Goal: Task Accomplishment & Management: Use online tool/utility

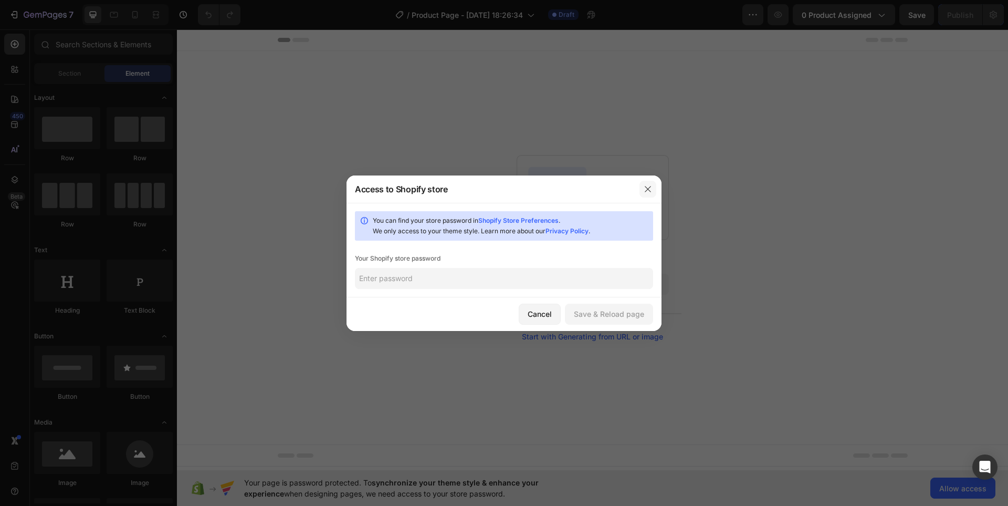
click at [652, 185] on button "button" at bounding box center [647, 189] width 17 height 17
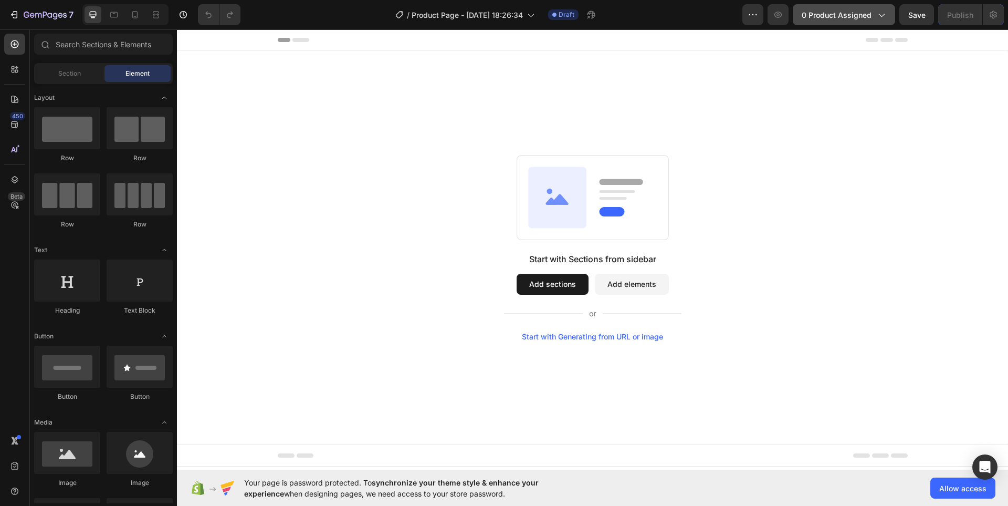
click at [877, 23] on button "0 product assigned" at bounding box center [844, 14] width 102 height 21
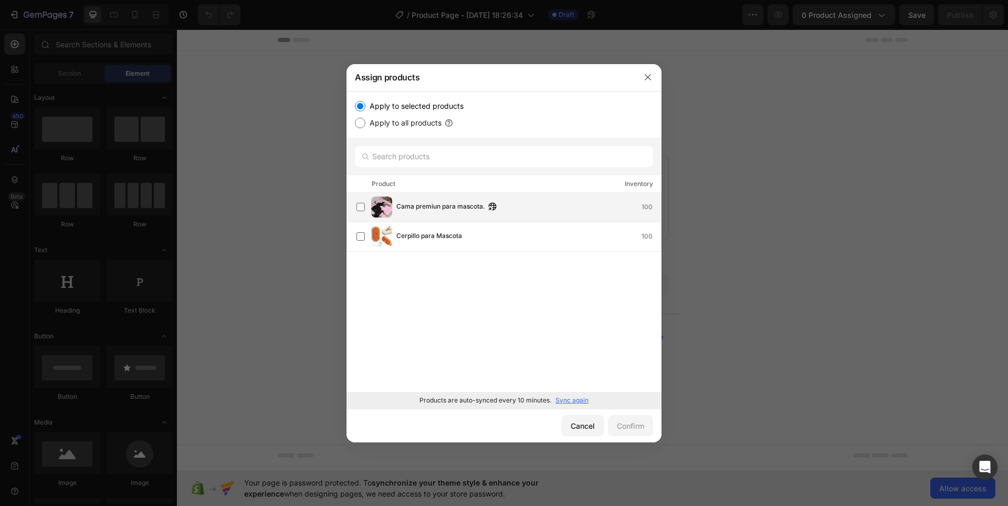
click at [422, 211] on span "Cama premiun para mascota." at bounding box center [440, 207] width 89 height 12
click at [636, 420] on div "Confirm" at bounding box center [630, 425] width 27 height 11
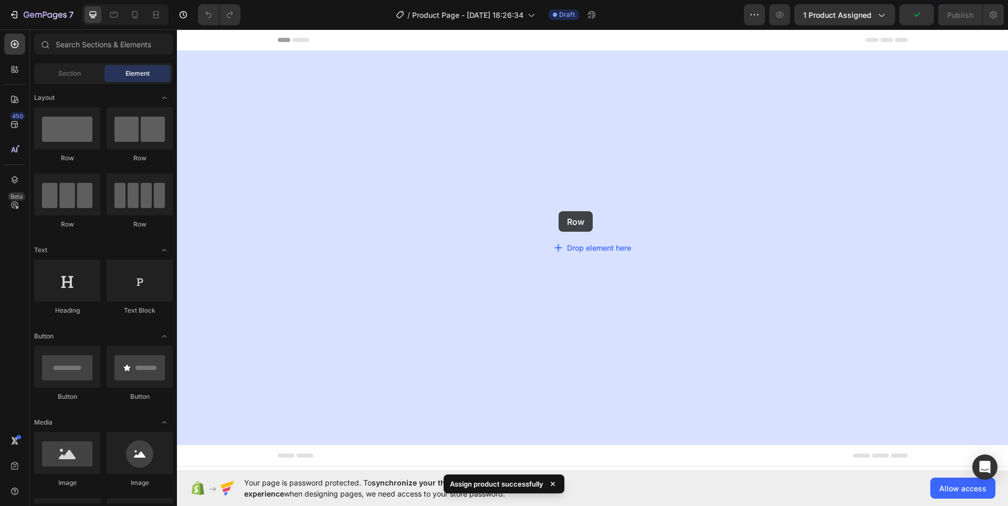
drag, startPoint x: 247, startPoint y: 166, endPoint x: 604, endPoint y: 221, distance: 361.7
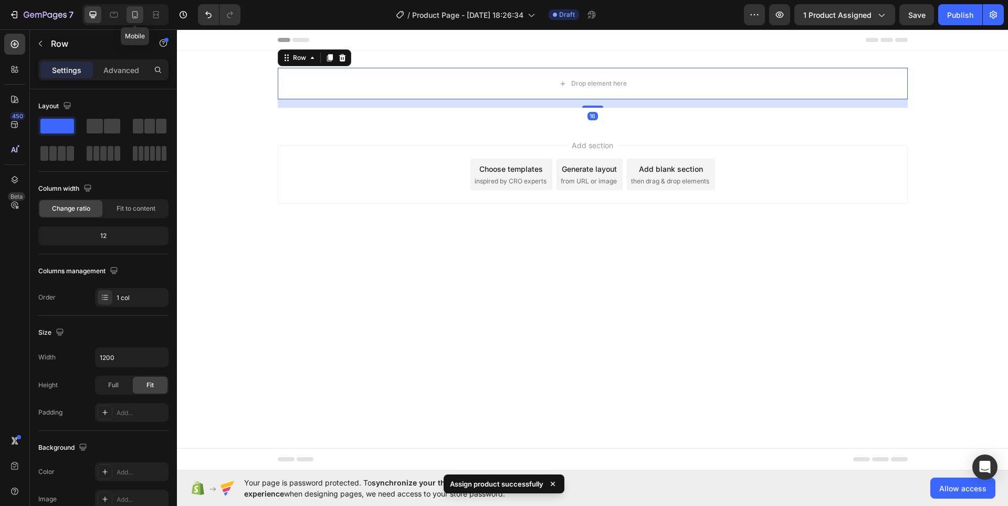
click at [129, 15] on div at bounding box center [135, 14] width 17 height 17
type input "100%"
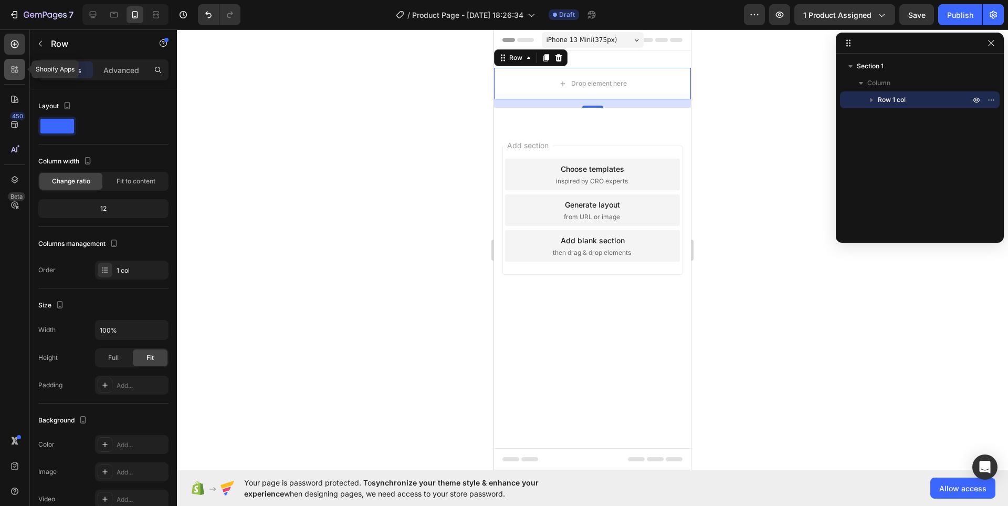
click at [17, 68] on icon at bounding box center [16, 67] width 3 height 3
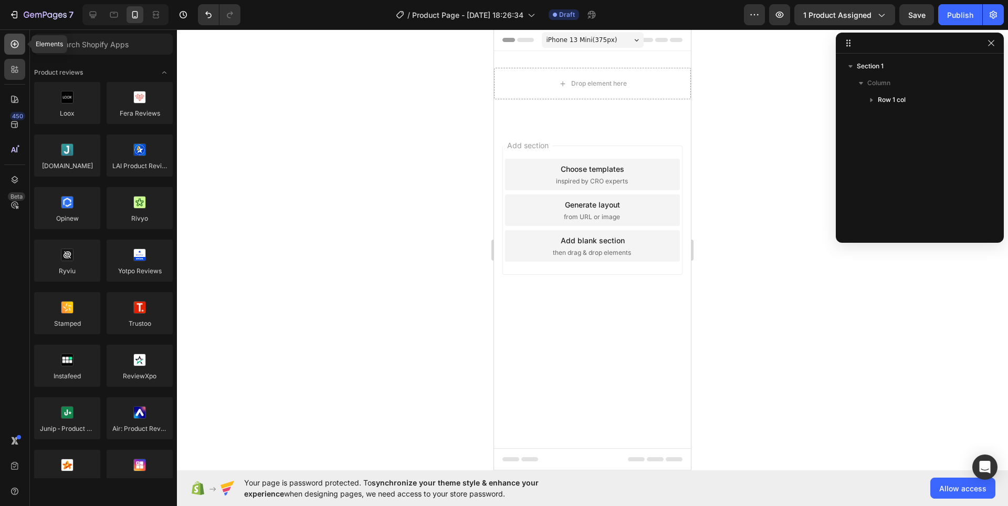
click at [12, 47] on icon at bounding box center [15, 44] width 8 height 8
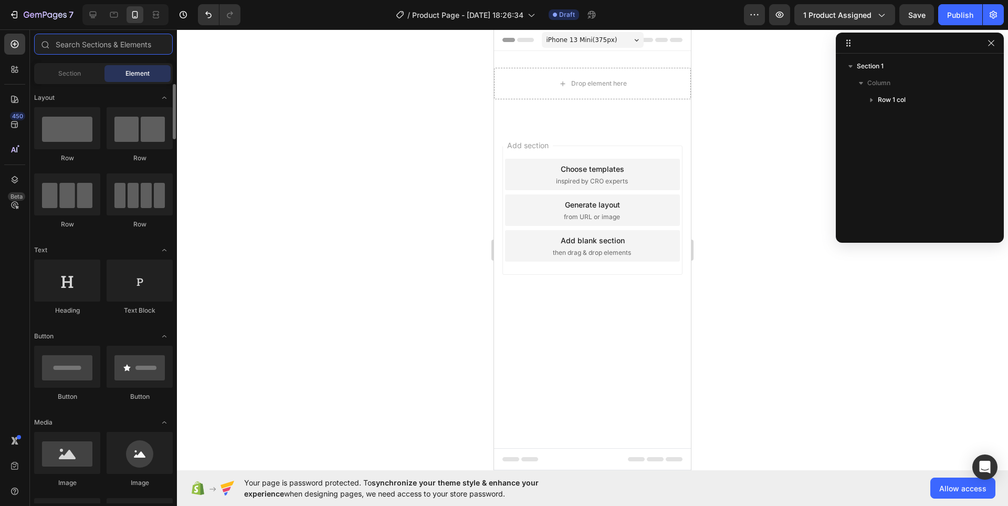
scroll to position [157, 0]
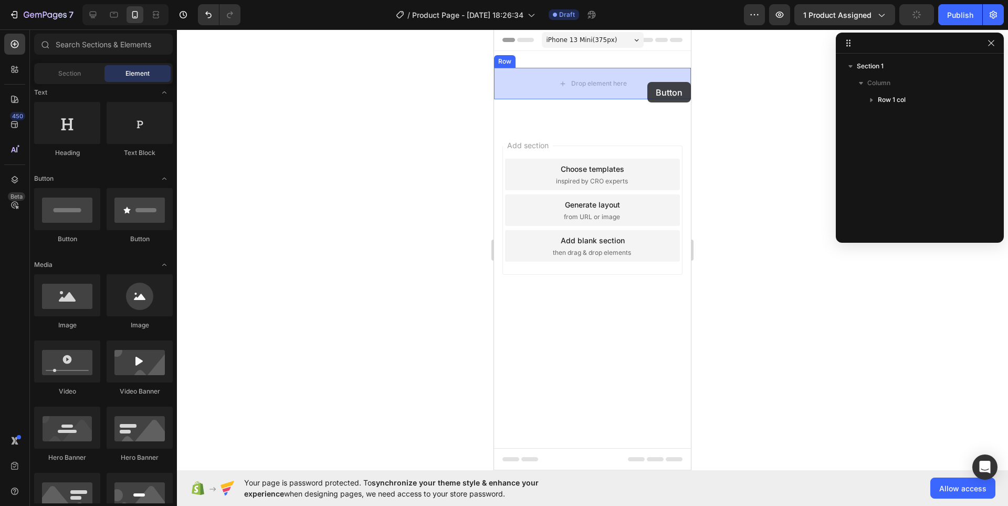
drag, startPoint x: 558, startPoint y: 253, endPoint x: 645, endPoint y: 83, distance: 190.7
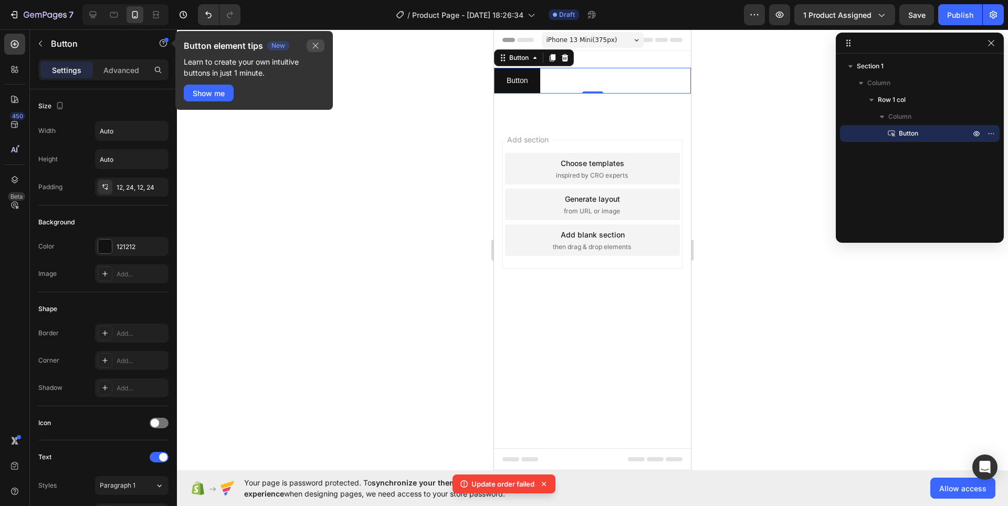
click at [316, 45] on icon "button" at bounding box center [315, 45] width 8 height 8
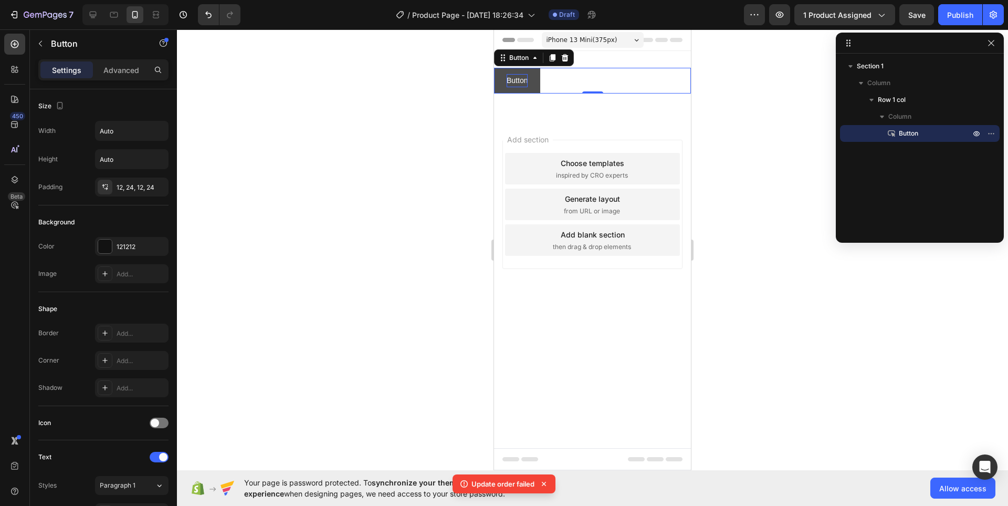
click at [528, 82] on p "Button" at bounding box center [517, 80] width 21 height 13
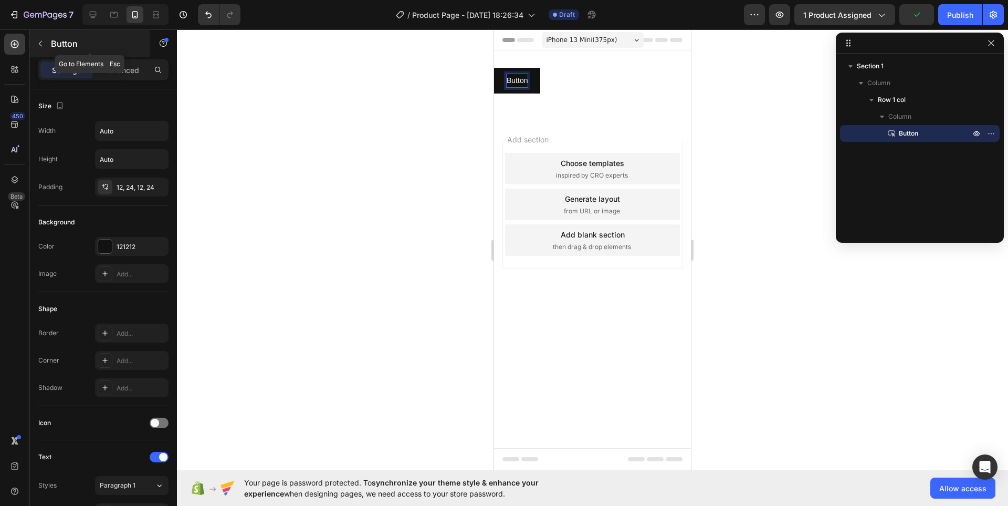
click at [47, 48] on button "button" at bounding box center [40, 43] width 17 height 17
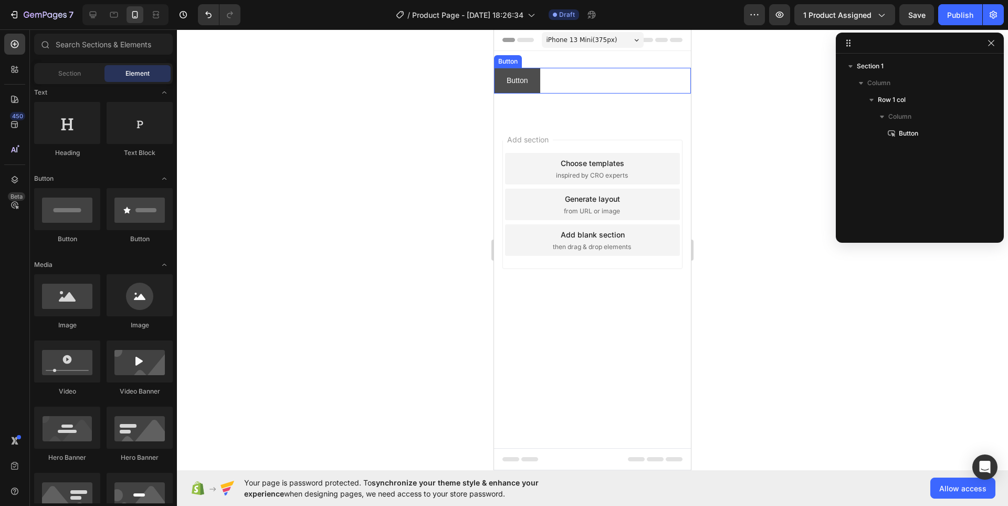
click at [533, 84] on button "Button" at bounding box center [517, 81] width 46 height 26
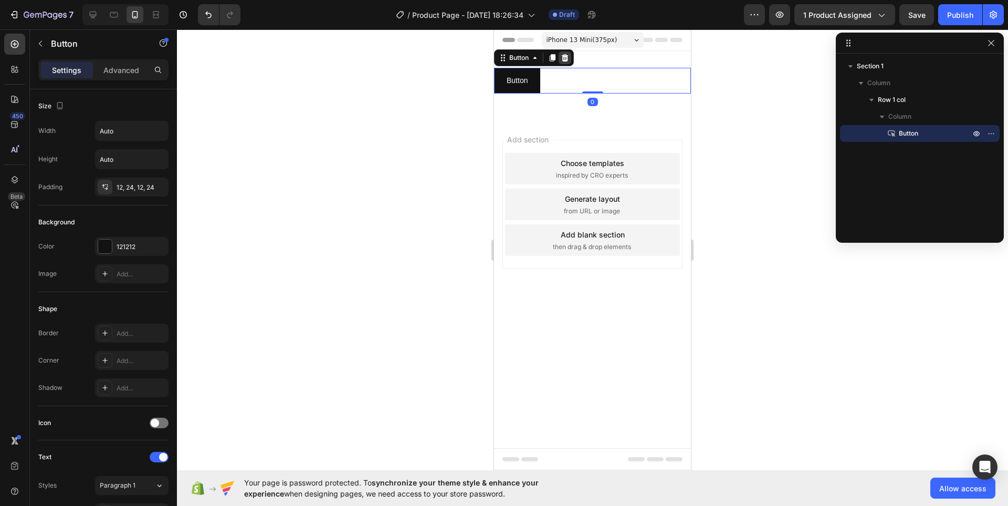
click at [571, 58] on div at bounding box center [565, 57] width 13 height 13
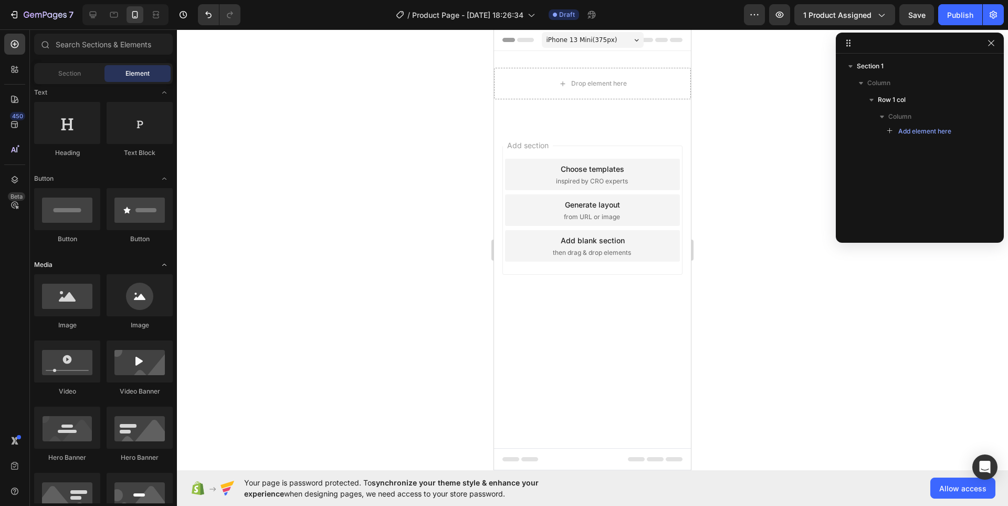
scroll to position [315, 0]
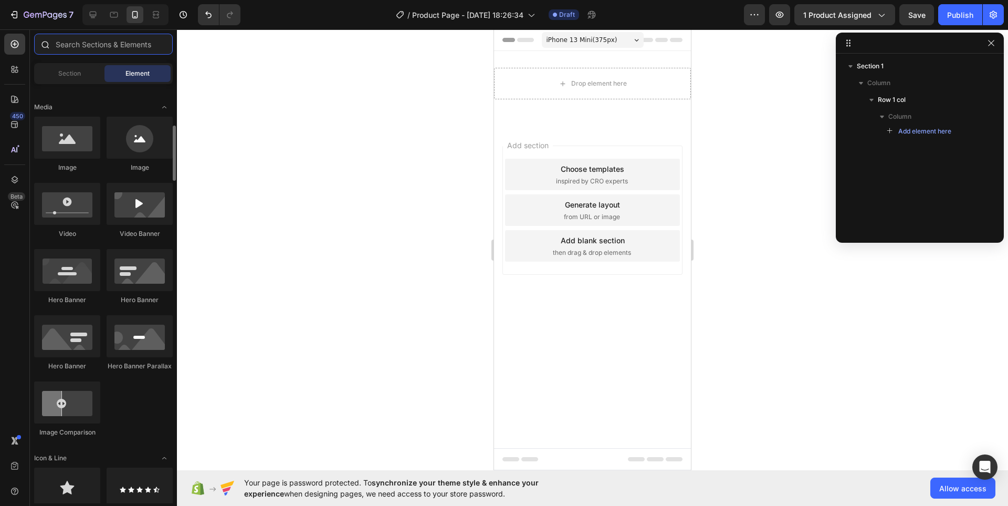
click at [87, 42] on input "text" at bounding box center [103, 44] width 139 height 21
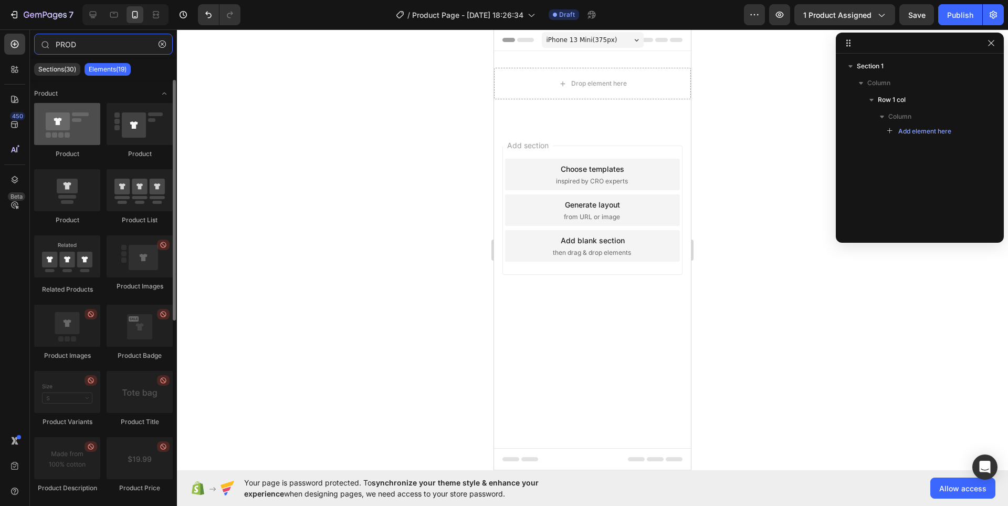
type input "PROD"
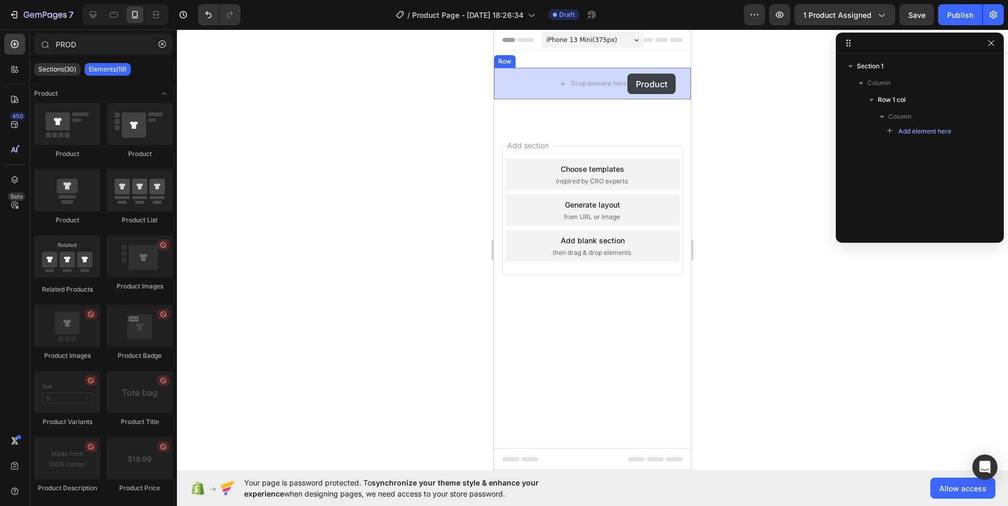
drag, startPoint x: 562, startPoint y: 157, endPoint x: 627, endPoint y: 73, distance: 106.2
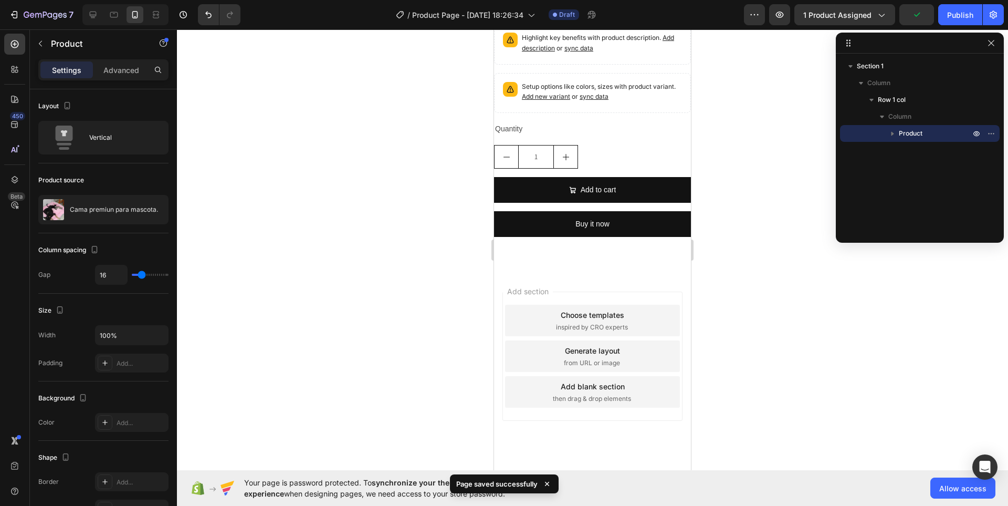
scroll to position [355, 0]
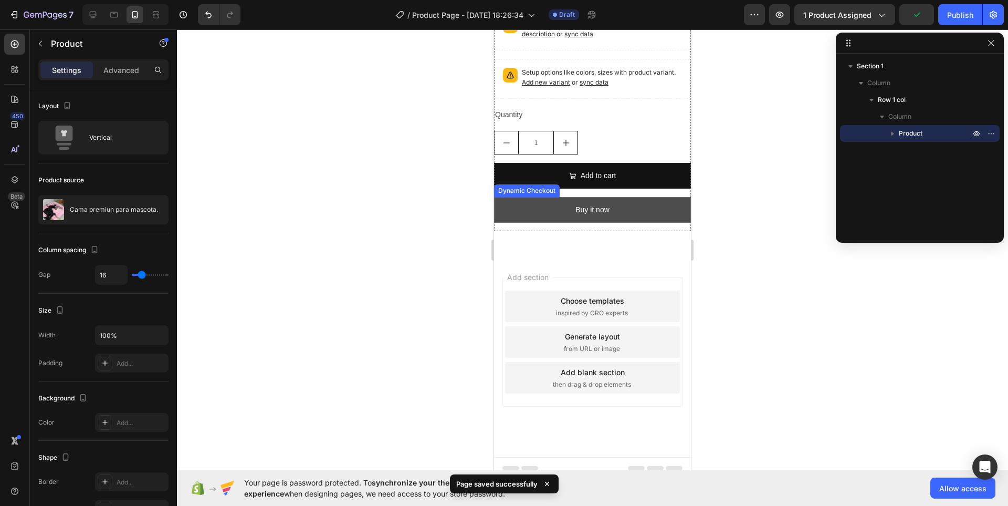
click at [607, 198] on button "Buy it now" at bounding box center [592, 210] width 197 height 26
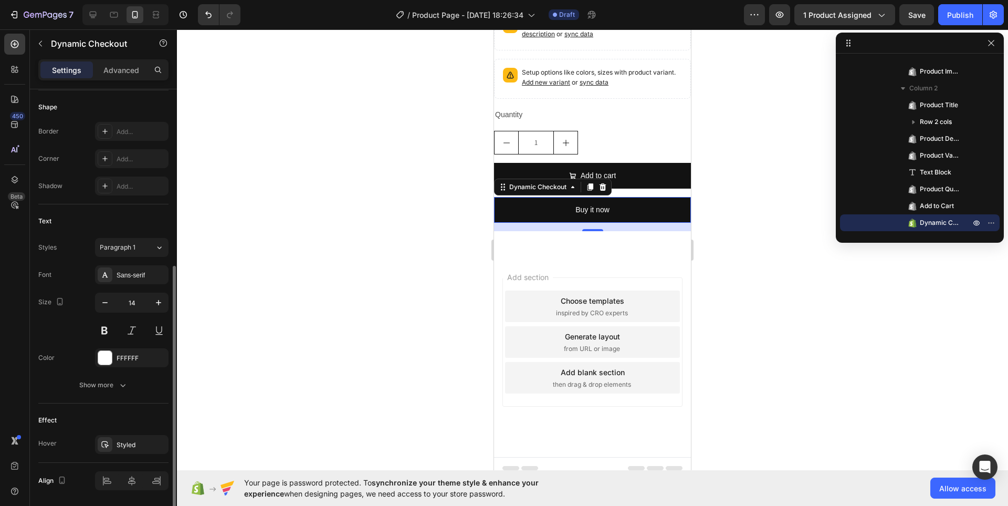
scroll to position [350, 0]
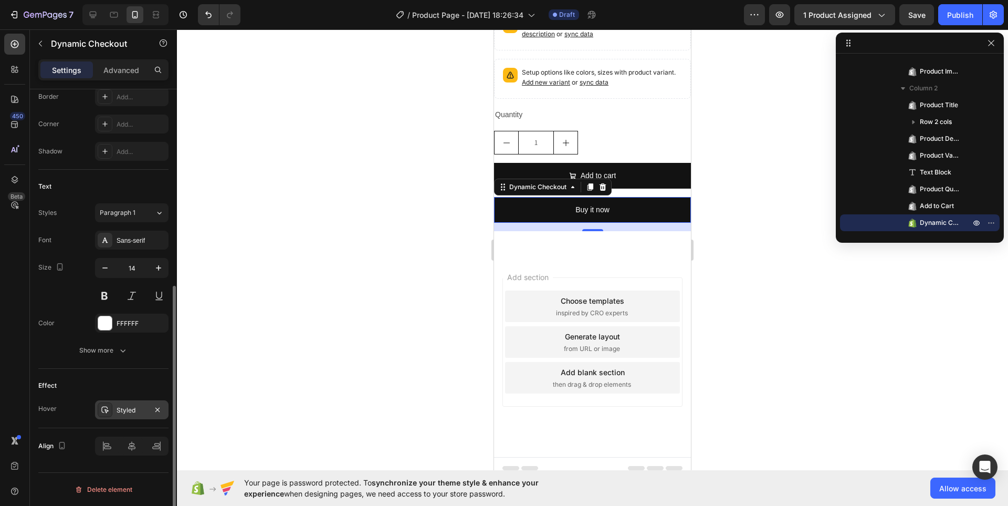
click at [103, 413] on icon at bounding box center [105, 409] width 8 height 8
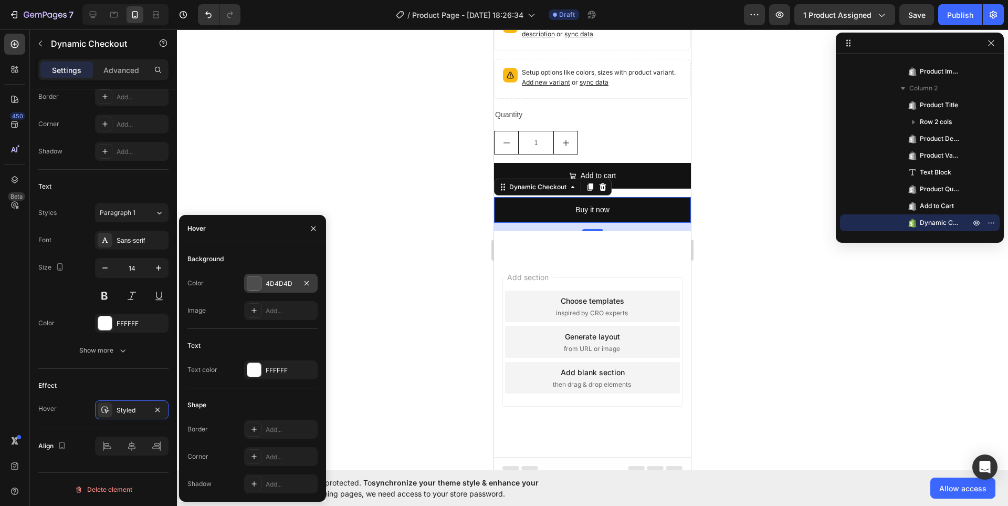
click at [255, 285] on div at bounding box center [254, 283] width 14 height 14
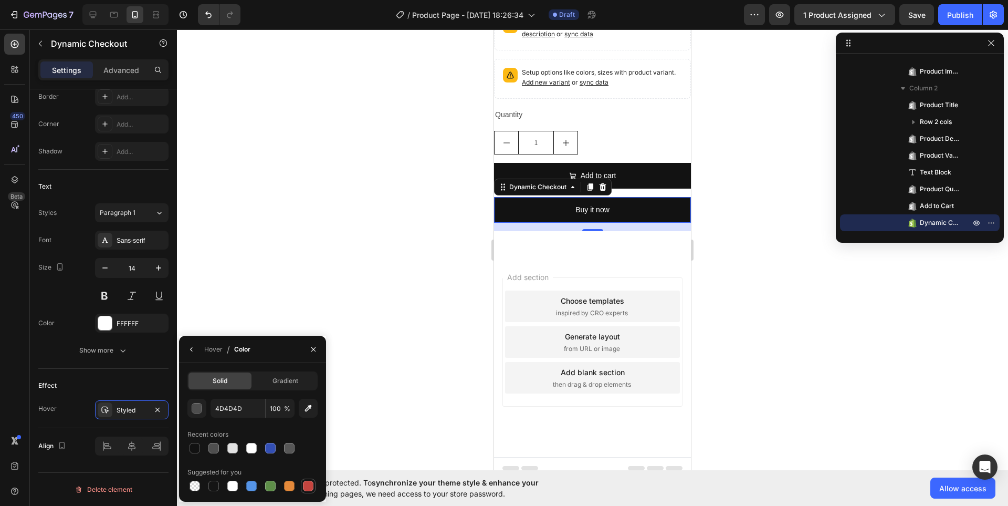
click at [307, 482] on div at bounding box center [308, 485] width 10 height 10
click at [290, 484] on div at bounding box center [289, 485] width 10 height 10
type input "E4893A"
click at [293, 387] on div "Gradient" at bounding box center [285, 380] width 63 height 17
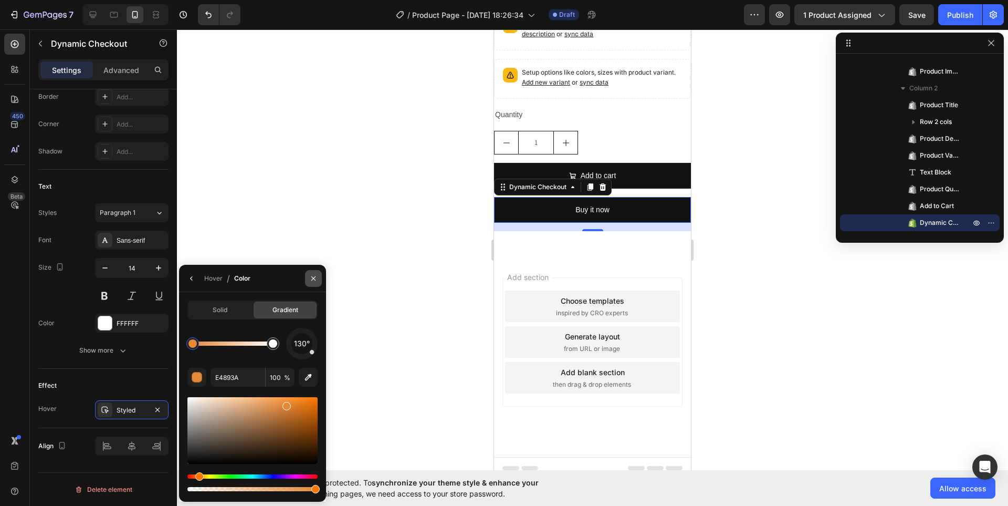
click at [316, 280] on icon "button" at bounding box center [313, 278] width 4 height 4
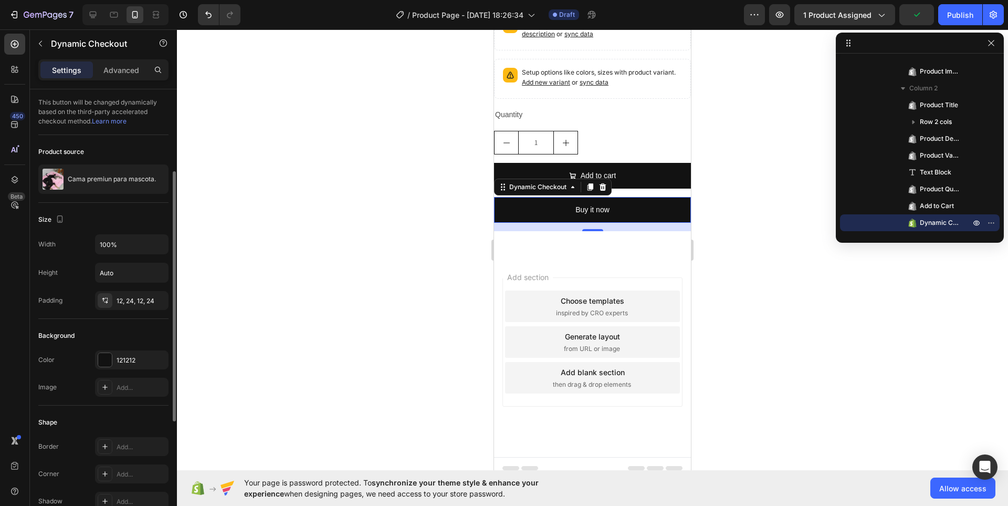
scroll to position [52, 0]
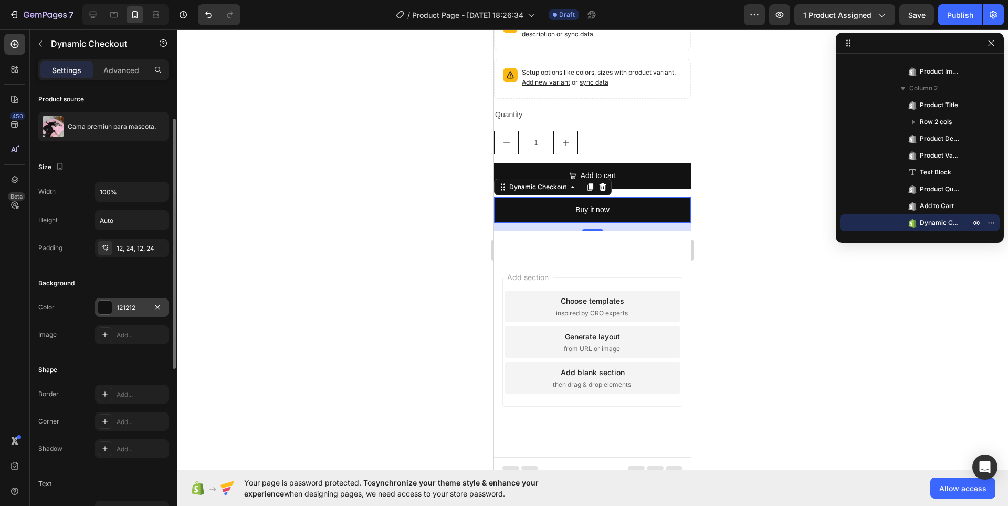
click at [105, 306] on div at bounding box center [105, 307] width 14 height 14
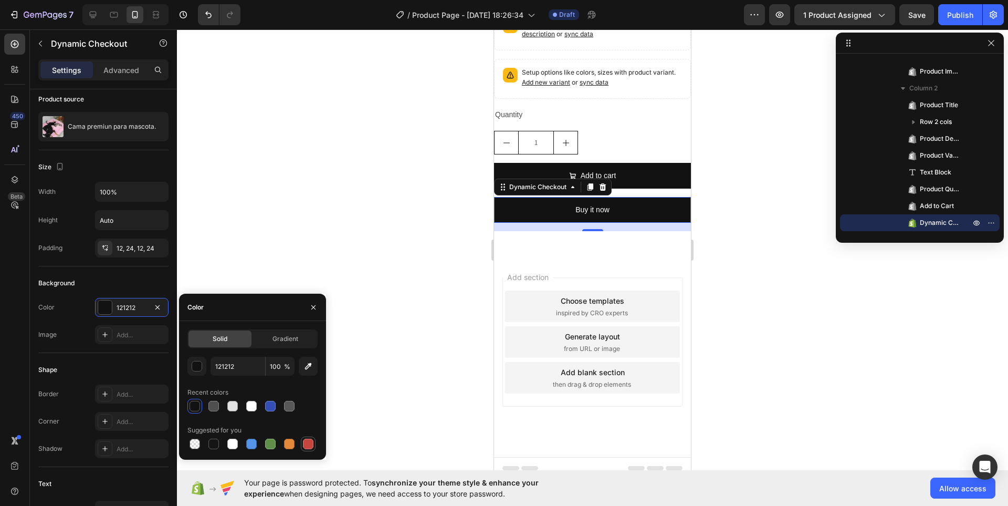
click at [306, 446] on div at bounding box center [308, 443] width 10 height 10
type input "C5453F"
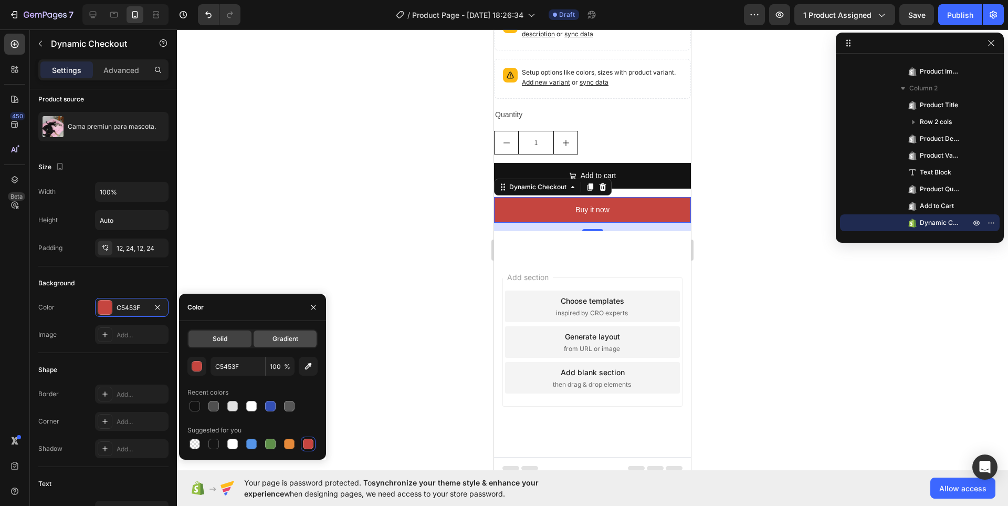
click at [278, 338] on span "Gradient" at bounding box center [285, 338] width 26 height 9
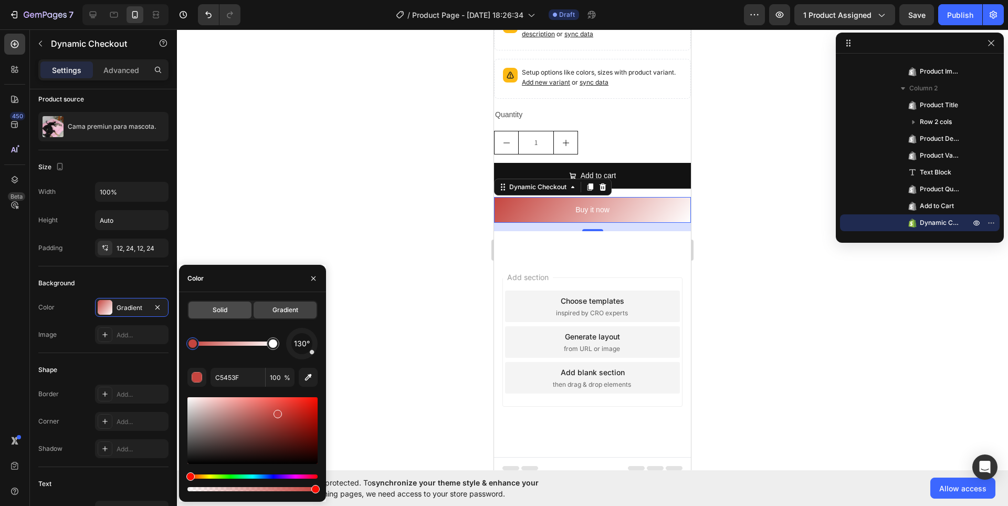
click at [217, 312] on span "Solid" at bounding box center [220, 309] width 15 height 9
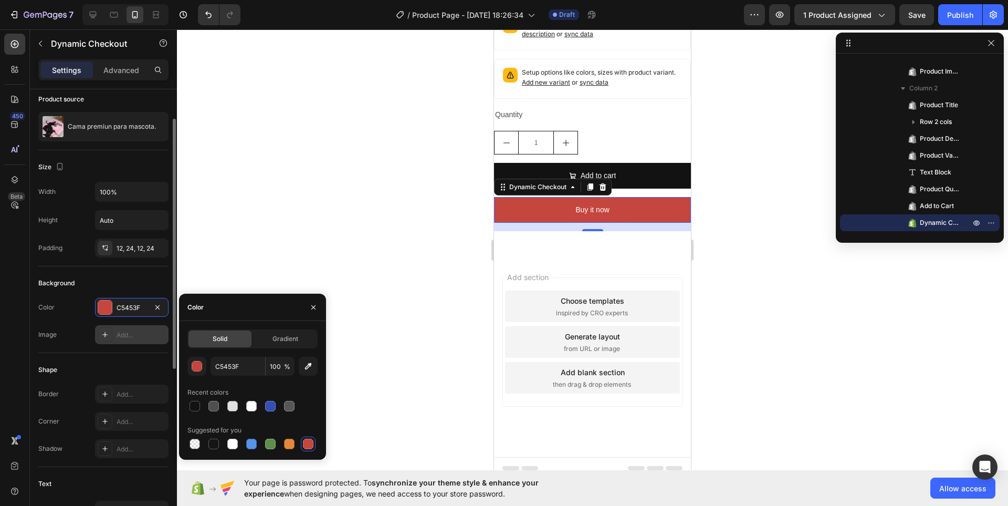
click at [106, 333] on icon at bounding box center [105, 334] width 8 height 8
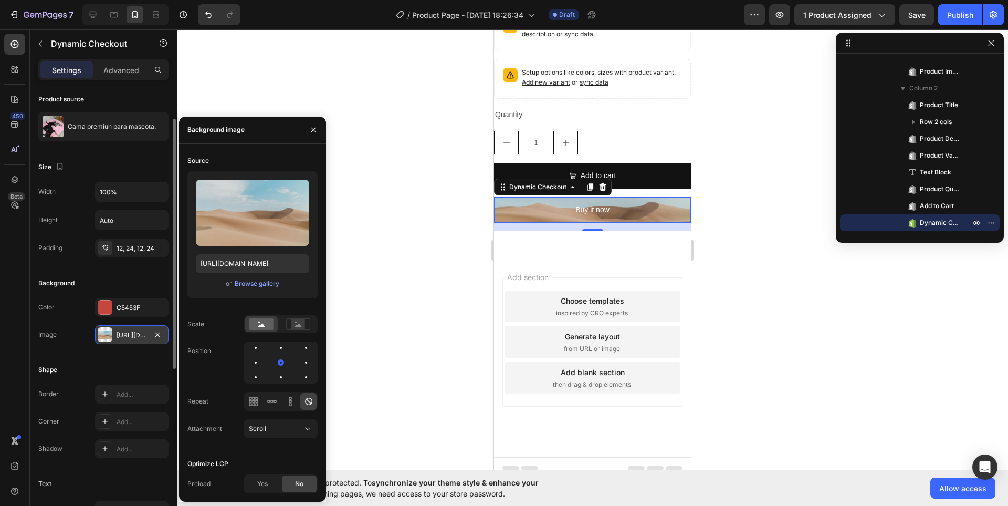
click at [89, 365] on div "Shape" at bounding box center [103, 369] width 130 height 17
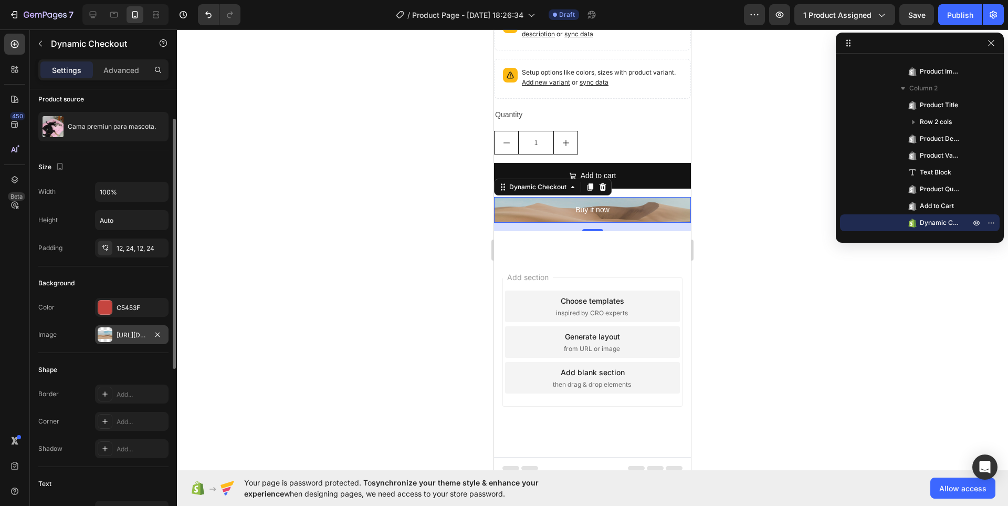
click at [49, 371] on div "Shape" at bounding box center [47, 369] width 19 height 9
click at [111, 397] on div at bounding box center [105, 393] width 15 height 15
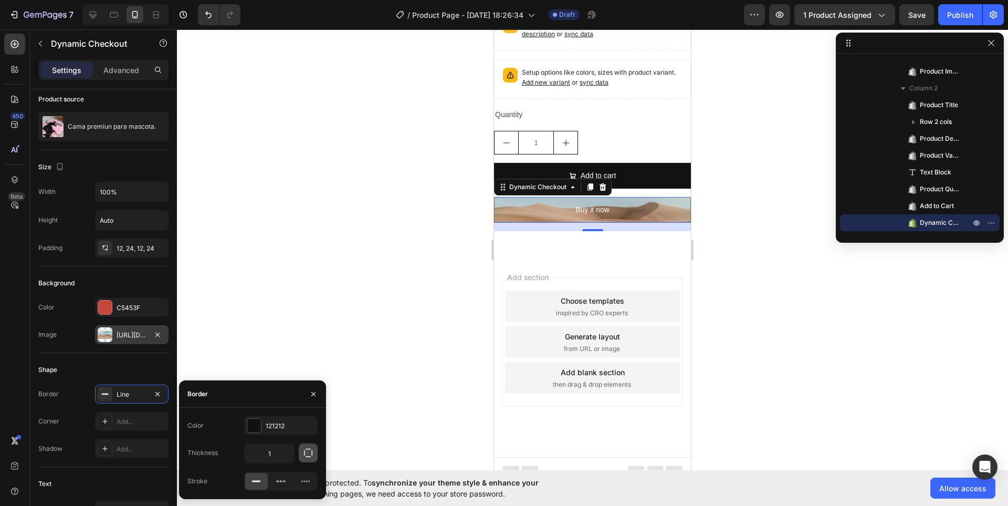
click at [310, 453] on icon "button" at bounding box center [308, 452] width 10 height 10
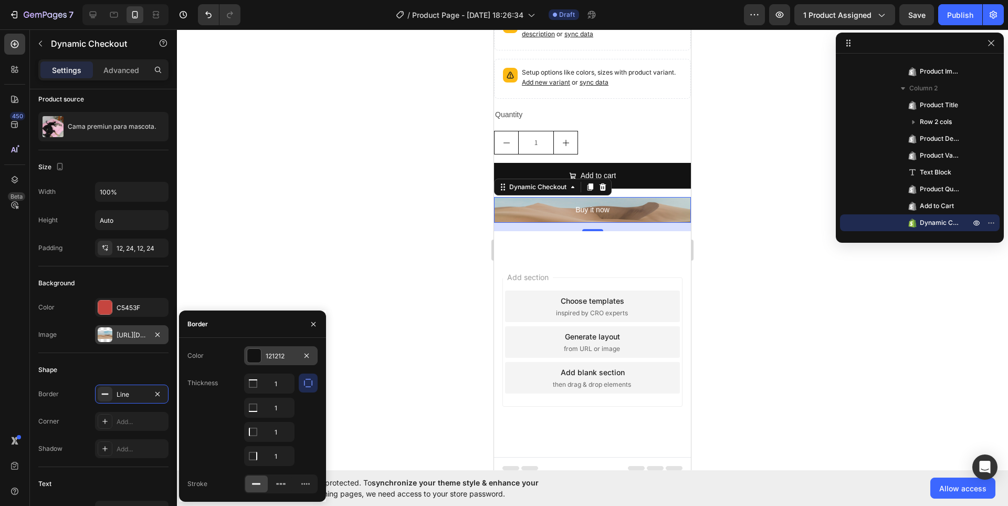
click at [259, 355] on div at bounding box center [254, 356] width 14 height 14
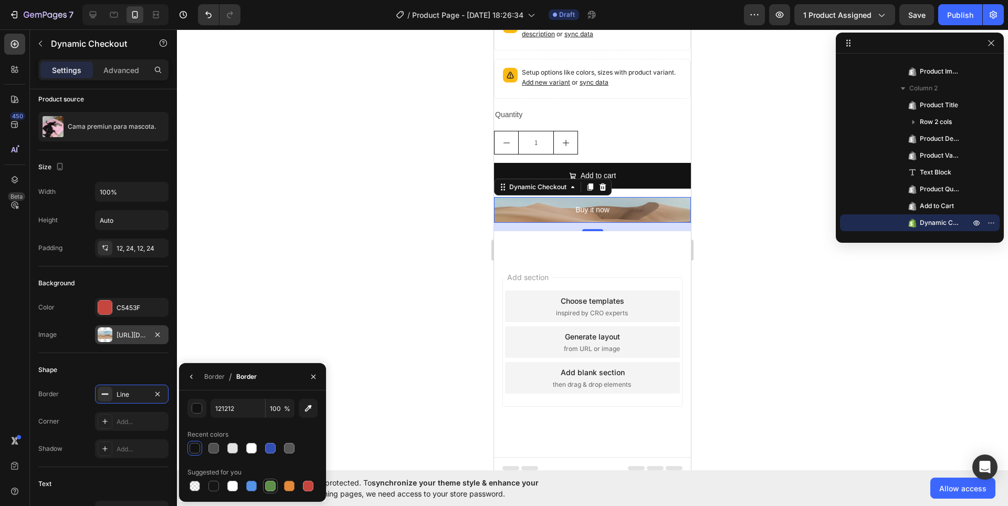
click at [273, 488] on div at bounding box center [270, 485] width 10 height 10
click at [119, 328] on div "[URL][DOMAIN_NAME]" at bounding box center [131, 334] width 73 height 19
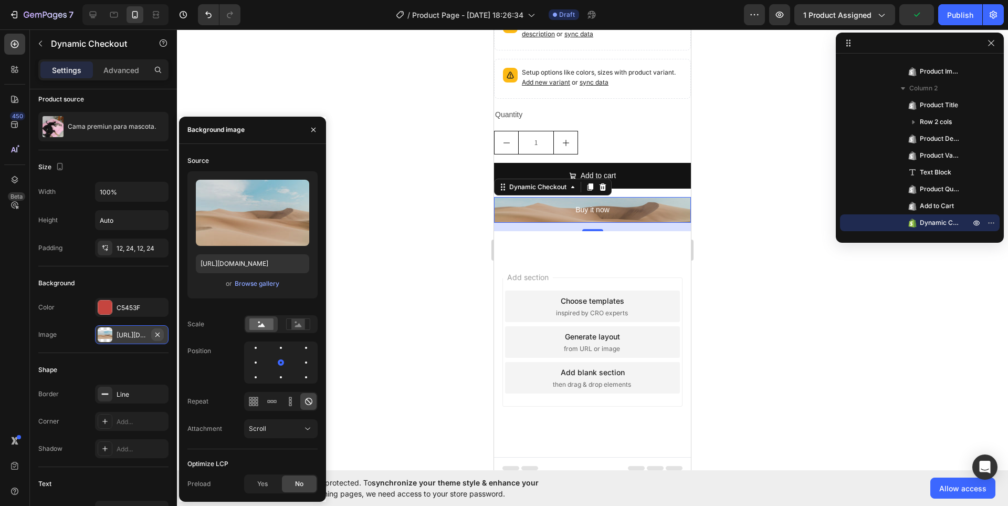
click at [158, 334] on icon "button" at bounding box center [157, 334] width 4 height 4
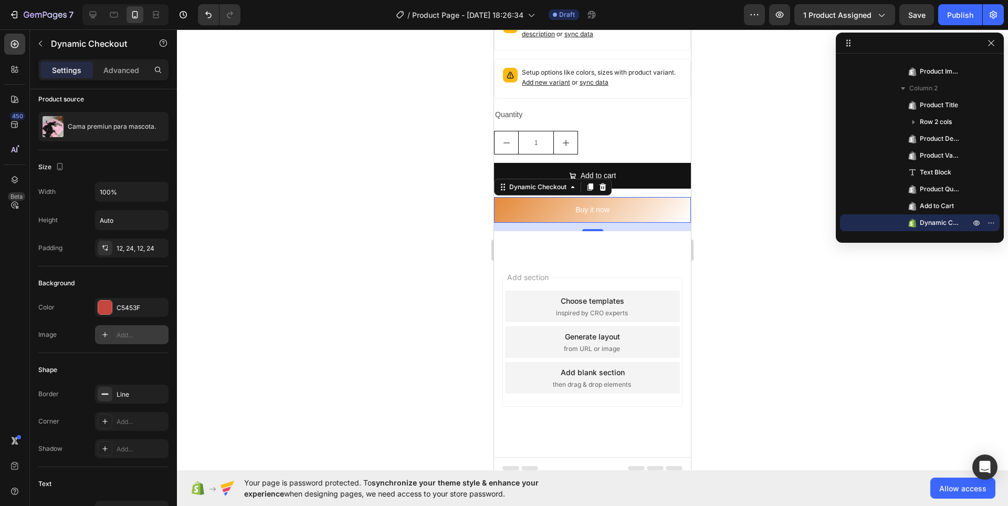
click at [647, 197] on button "Buy it now" at bounding box center [592, 210] width 197 height 26
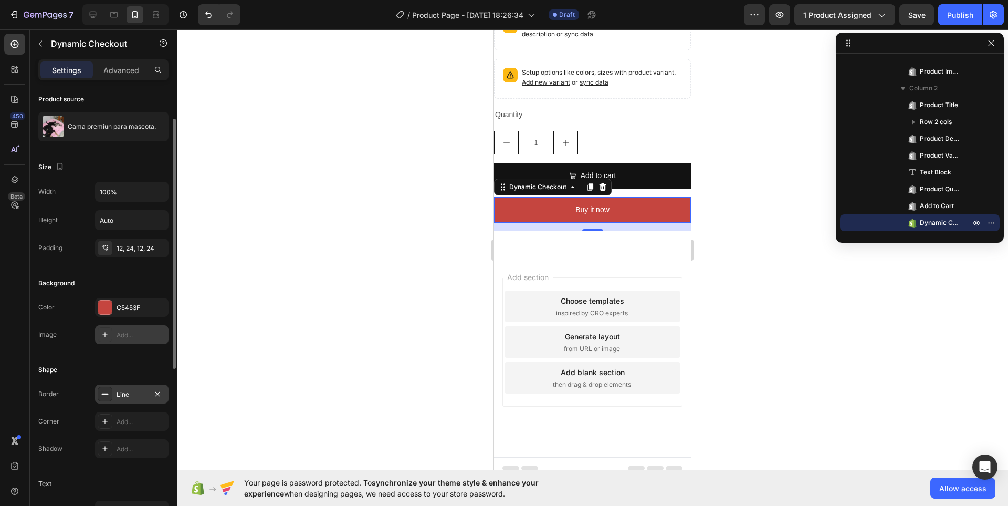
click at [141, 392] on div "Line" at bounding box center [132, 394] width 30 height 9
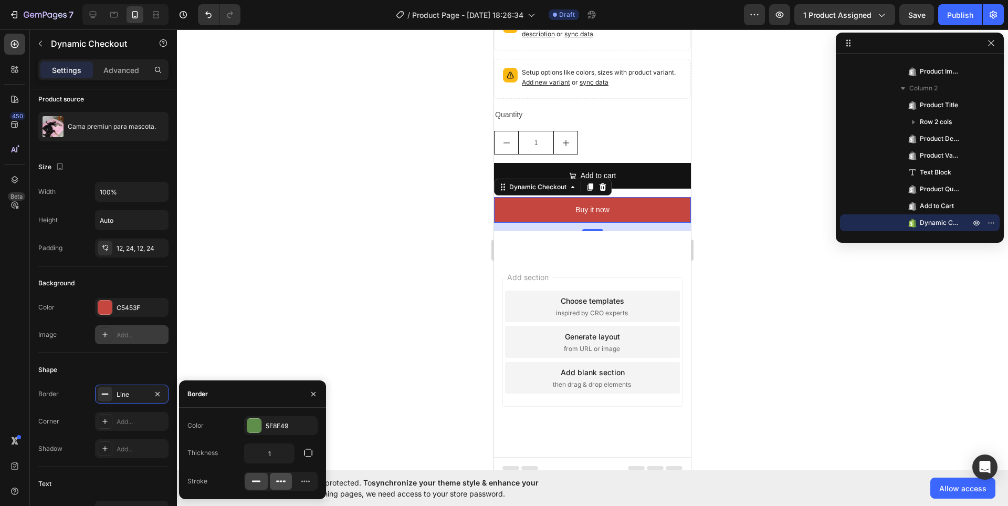
click at [279, 483] on icon at bounding box center [281, 481] width 10 height 10
click at [272, 456] on input "1" at bounding box center [269, 453] width 49 height 19
click at [312, 453] on icon "button" at bounding box center [308, 452] width 8 height 8
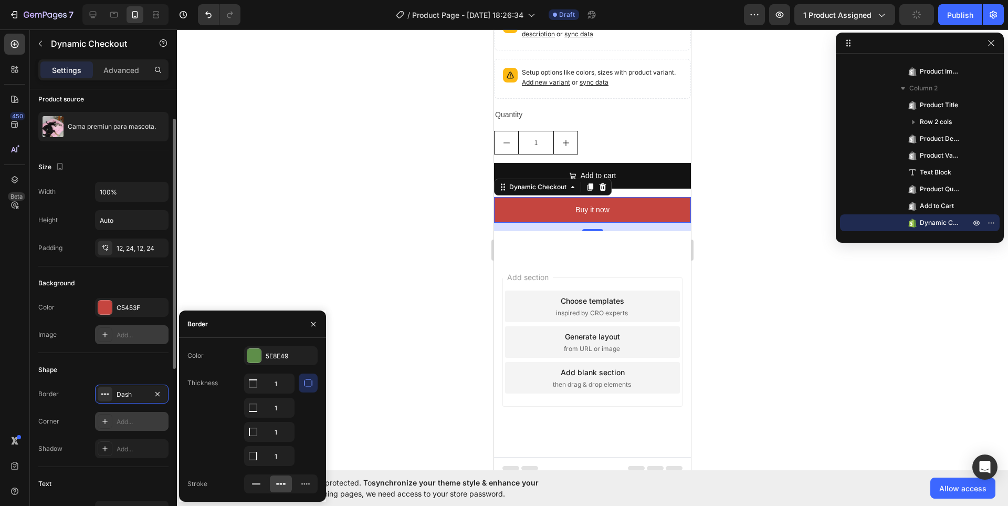
click at [111, 419] on div at bounding box center [105, 421] width 15 height 15
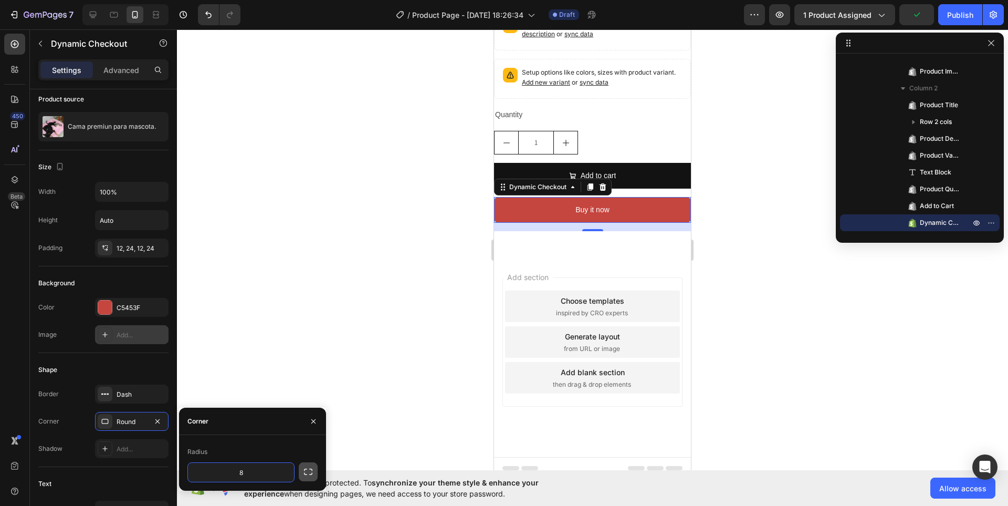
click at [306, 471] on icon "button" at bounding box center [308, 471] width 10 height 10
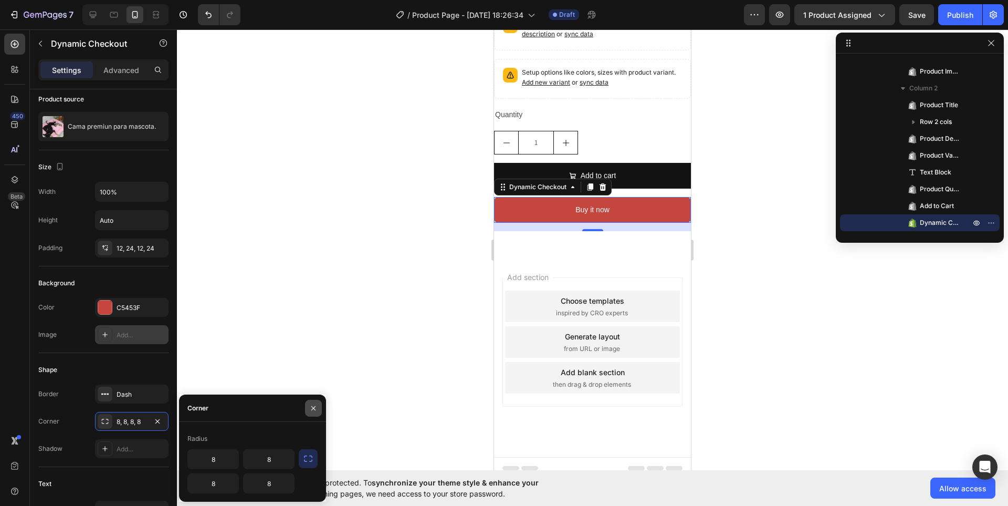
click at [311, 411] on icon "button" at bounding box center [313, 408] width 8 height 8
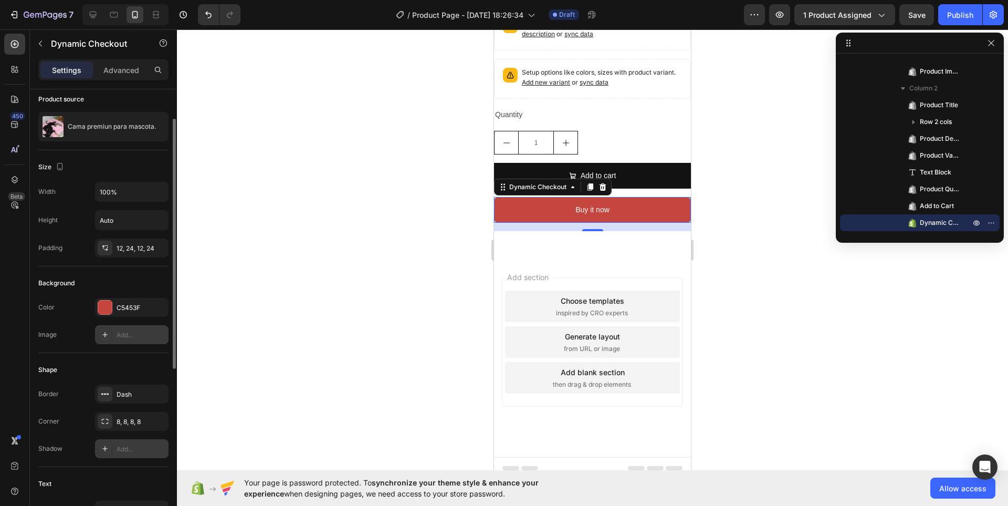
click at [108, 446] on icon at bounding box center [105, 448] width 8 height 8
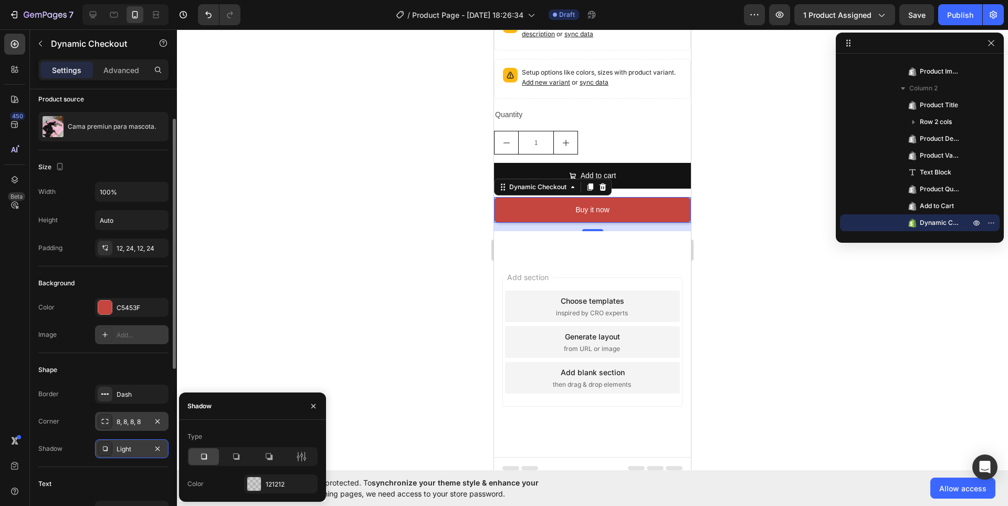
click at [112, 424] on div "8, 8, 8, 8" at bounding box center [131, 421] width 73 height 19
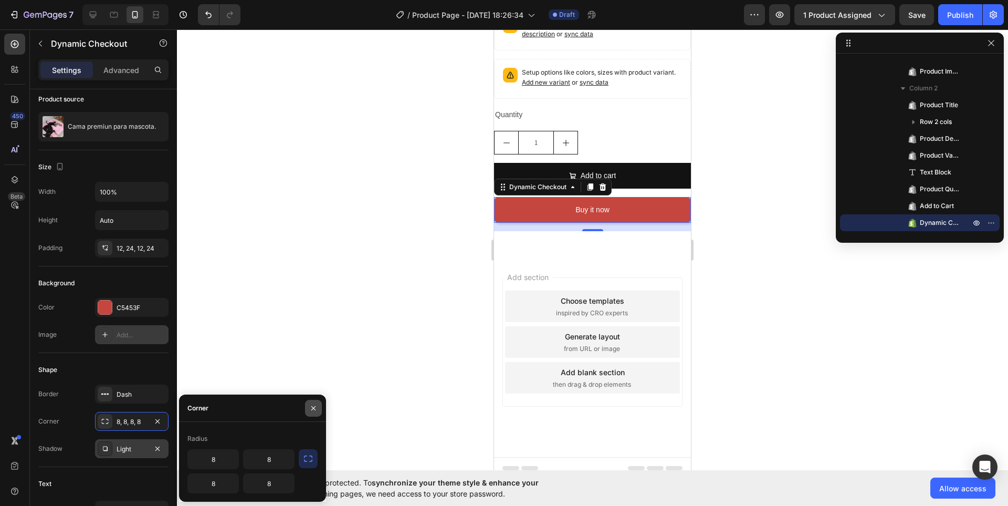
drag, startPoint x: 309, startPoint y: 403, endPoint x: 133, endPoint y: 422, distance: 177.4
click at [310, 404] on icon "button" at bounding box center [313, 408] width 8 height 8
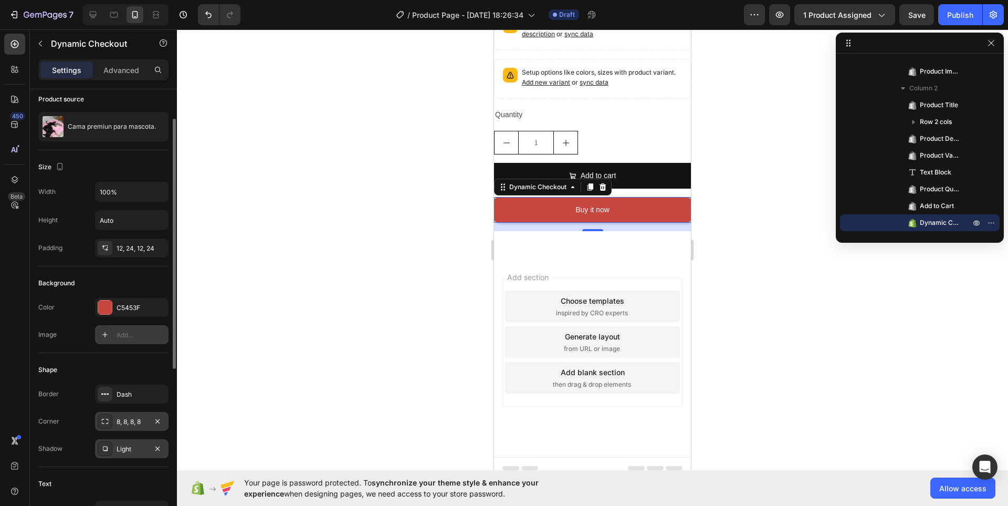
click at [109, 421] on icon at bounding box center [105, 421] width 8 height 8
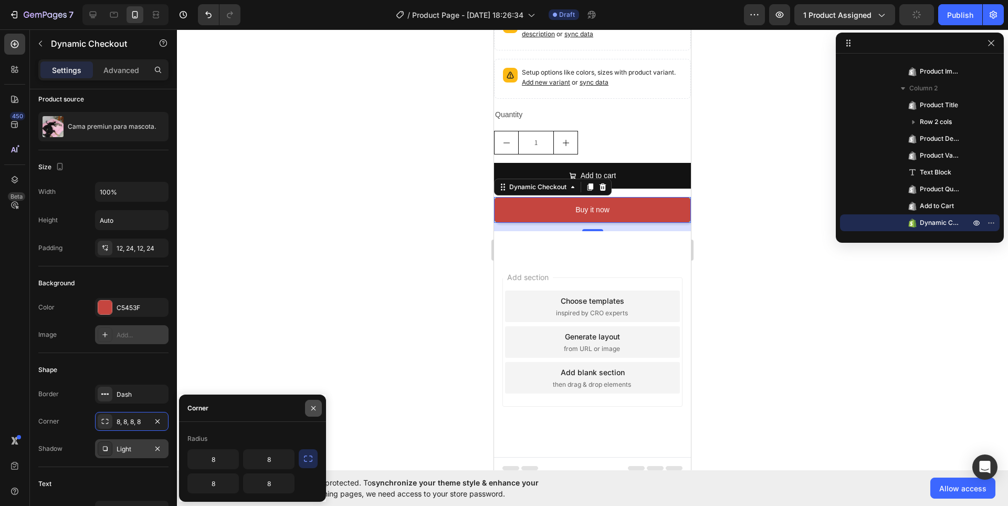
click at [310, 407] on icon "button" at bounding box center [313, 408] width 8 height 8
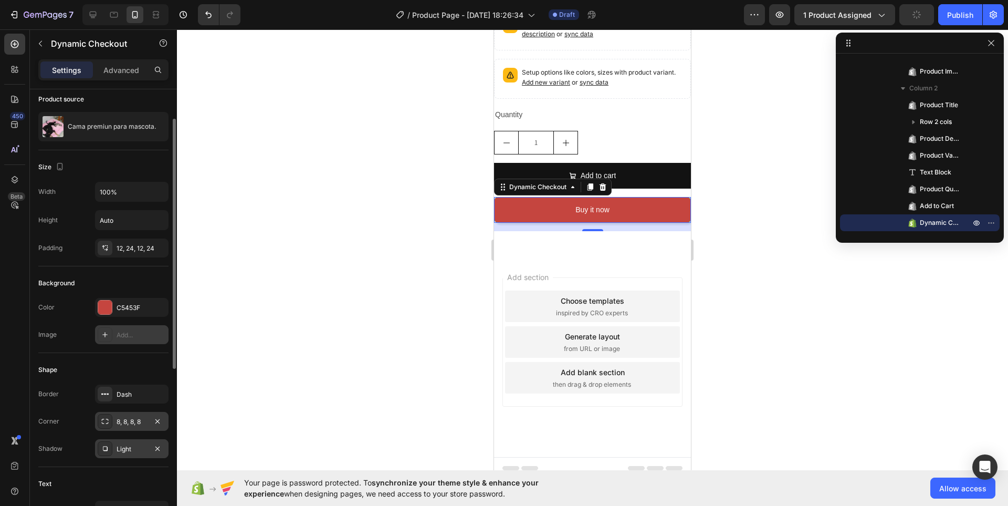
click at [130, 423] on div "8, 8, 8, 8" at bounding box center [132, 421] width 30 height 9
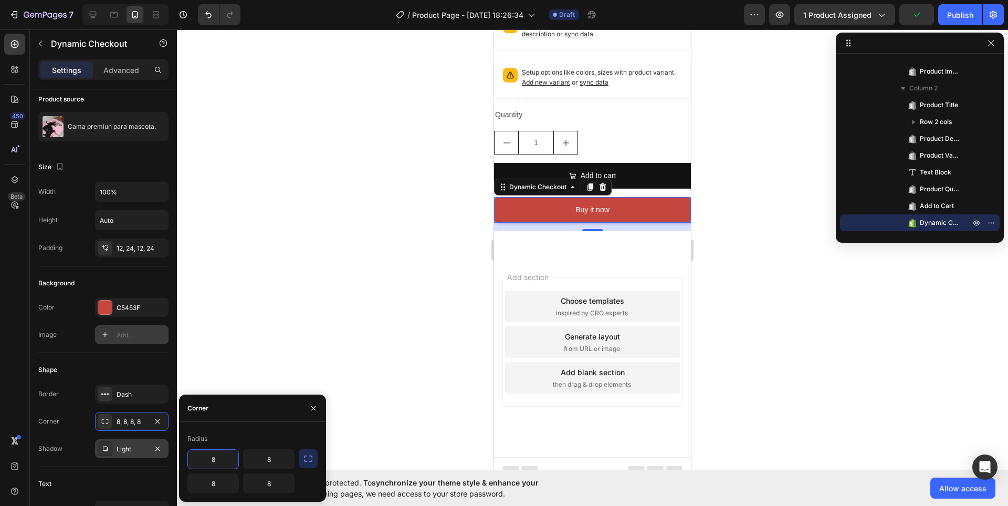
click at [225, 458] on input "8" at bounding box center [213, 458] width 50 height 19
drag, startPoint x: 303, startPoint y: 466, endPoint x: 310, endPoint y: 462, distance: 8.0
click at [305, 466] on button "button" at bounding box center [308, 458] width 19 height 19
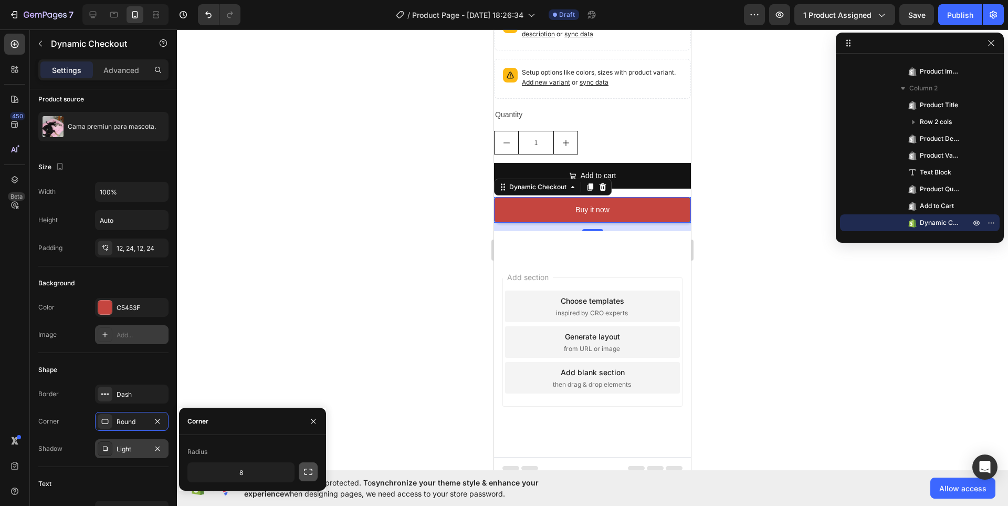
click at [311, 474] on icon "button" at bounding box center [308, 471] width 10 height 10
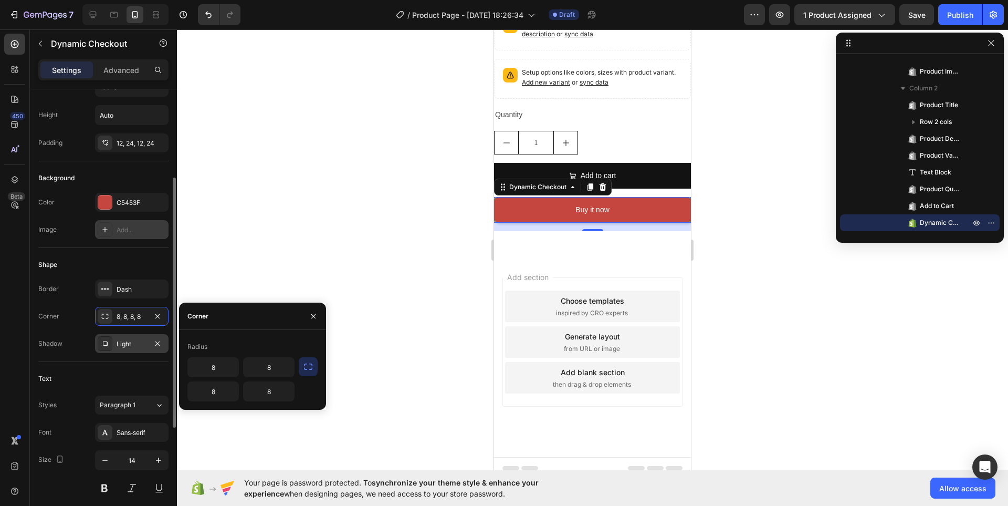
scroll to position [210, 0]
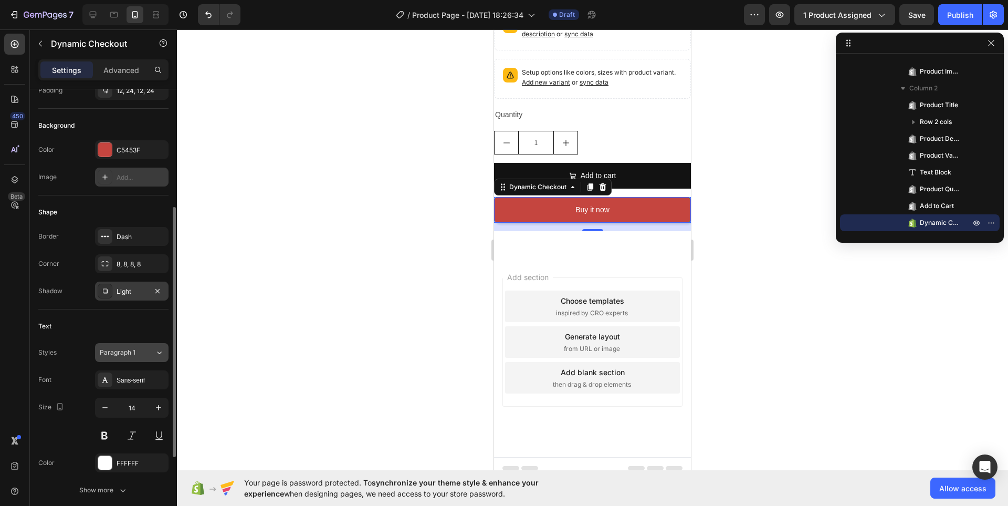
click at [152, 349] on div "Paragraph 1" at bounding box center [127, 352] width 55 height 9
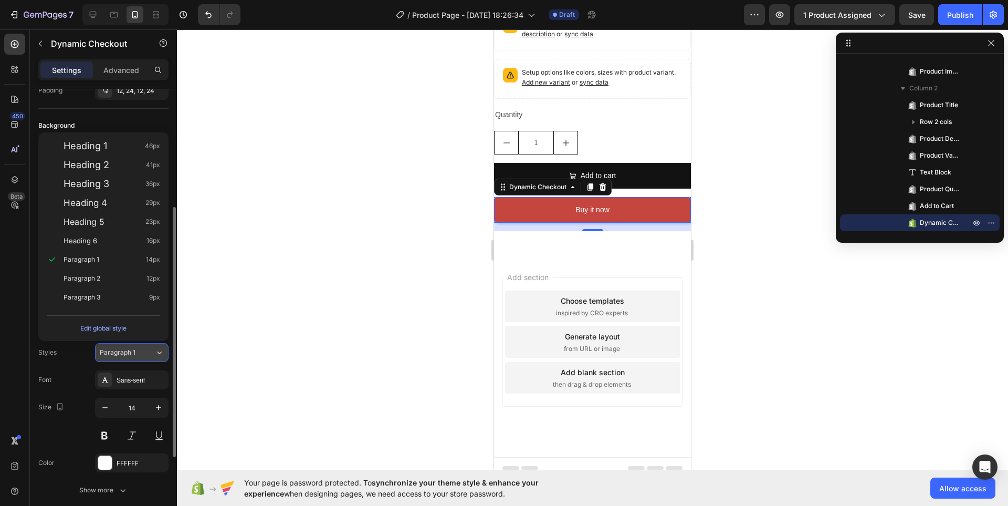
click at [151, 347] on button "Paragraph 1" at bounding box center [131, 352] width 73 height 19
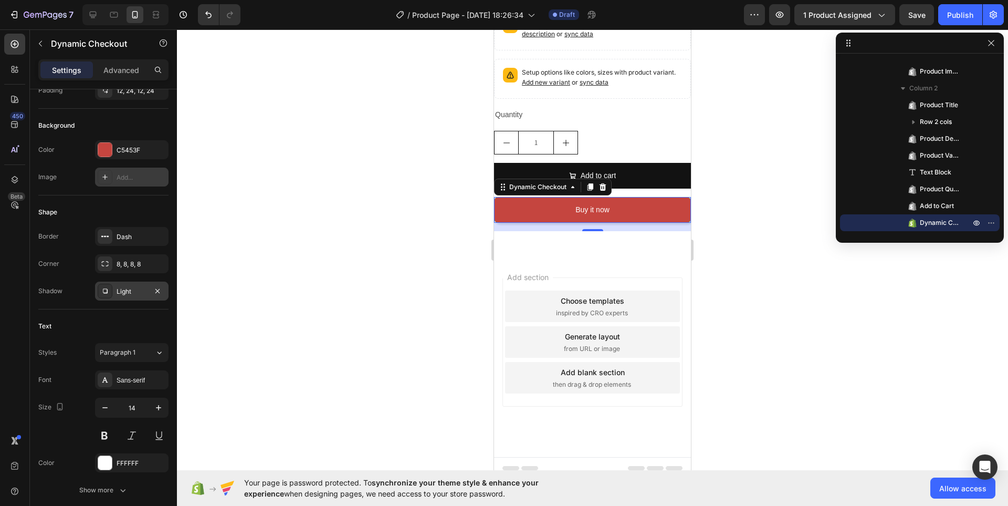
click at [104, 291] on icon at bounding box center [105, 291] width 8 height 8
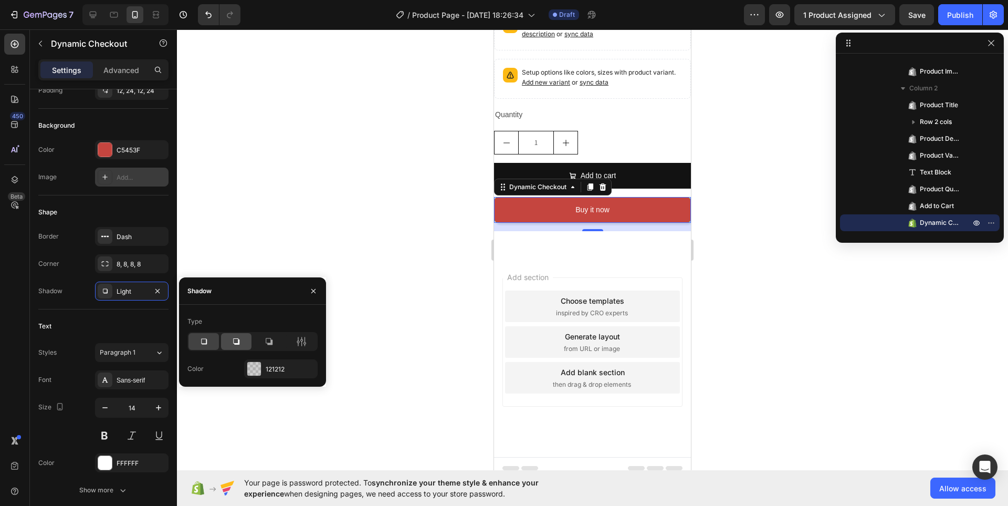
click at [237, 340] on icon at bounding box center [236, 341] width 10 height 10
click at [273, 342] on icon at bounding box center [269, 341] width 10 height 10
click at [237, 344] on icon at bounding box center [236, 341] width 6 height 6
click at [271, 342] on icon at bounding box center [269, 341] width 7 height 7
click at [317, 286] on button "button" at bounding box center [313, 290] width 17 height 17
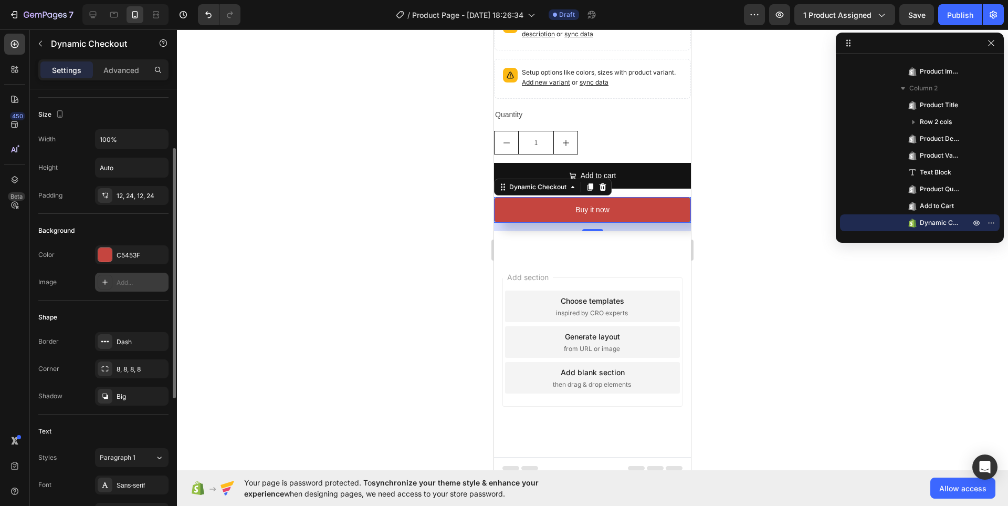
scroll to position [157, 0]
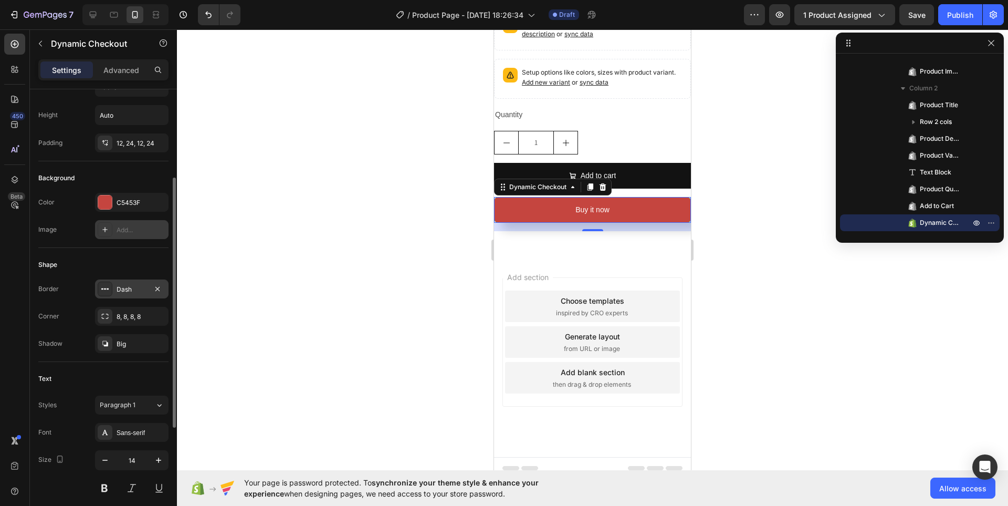
click at [105, 292] on icon at bounding box center [105, 289] width 8 height 8
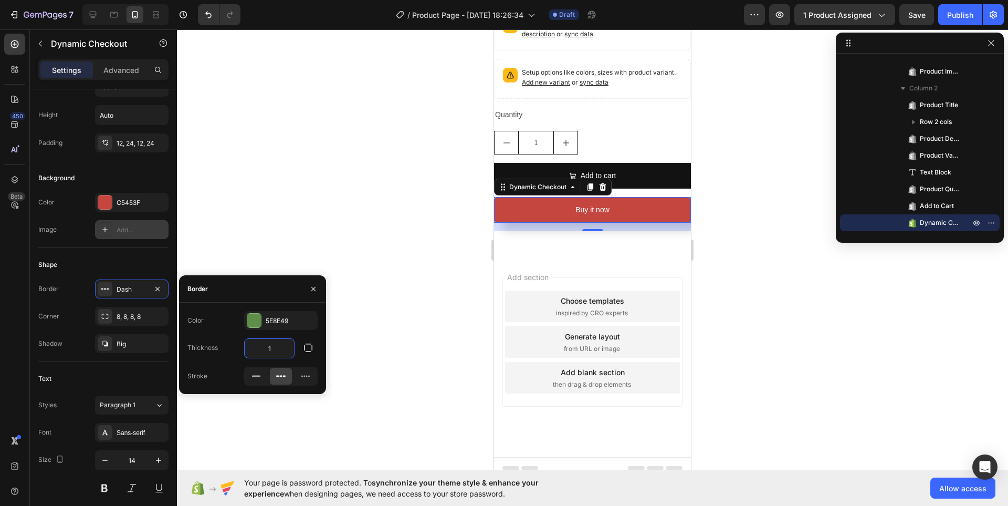
click at [272, 346] on input "1" at bounding box center [269, 348] width 49 height 19
click at [257, 381] on icon at bounding box center [256, 376] width 10 height 10
click at [305, 351] on icon "button" at bounding box center [308, 347] width 10 height 10
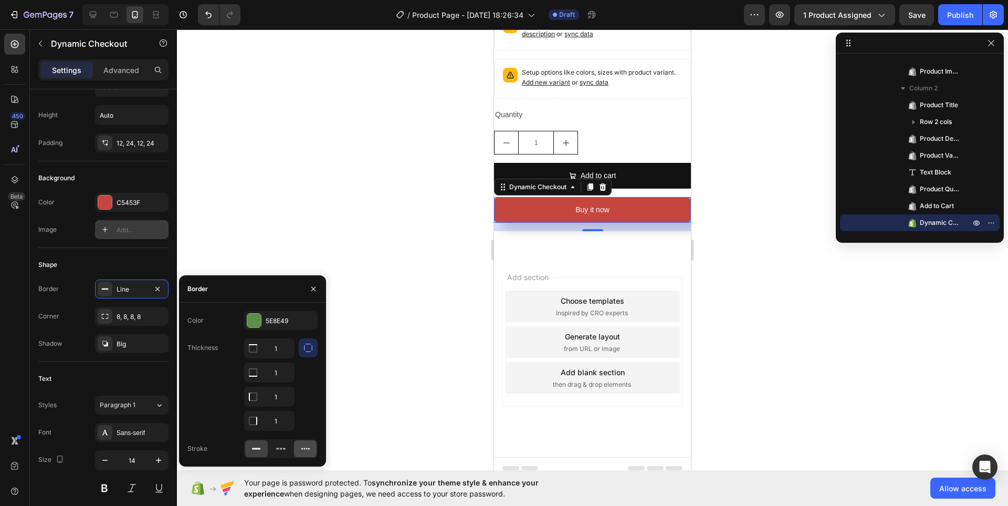
click at [303, 450] on icon at bounding box center [305, 448] width 10 height 10
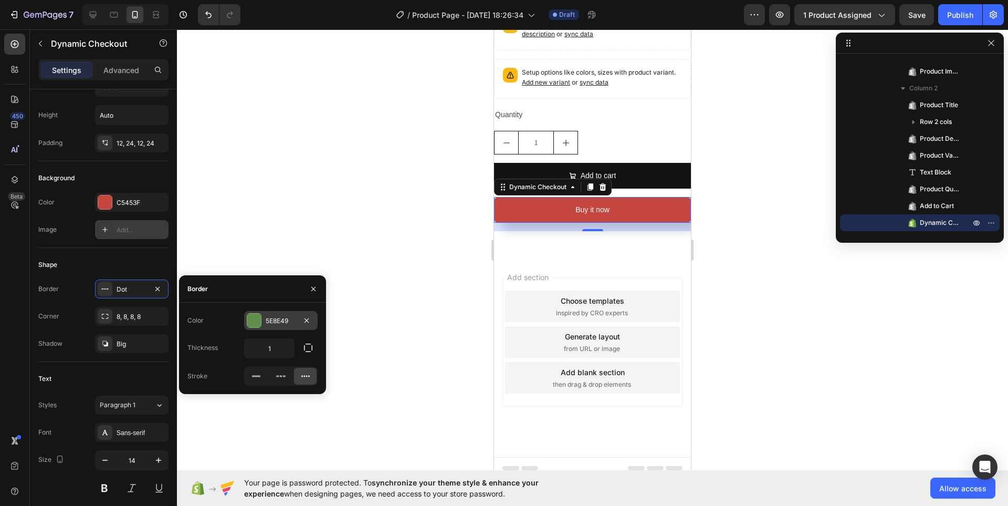
click at [263, 318] on div "5E8E49" at bounding box center [280, 320] width 73 height 19
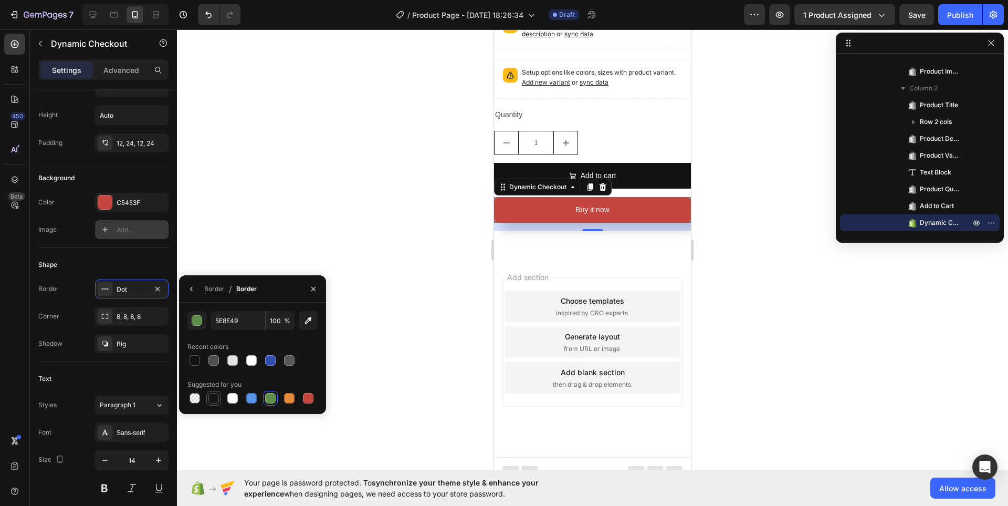
click at [212, 403] on div at bounding box center [213, 398] width 10 height 10
type input "151515"
click at [212, 291] on div "Border" at bounding box center [214, 288] width 20 height 9
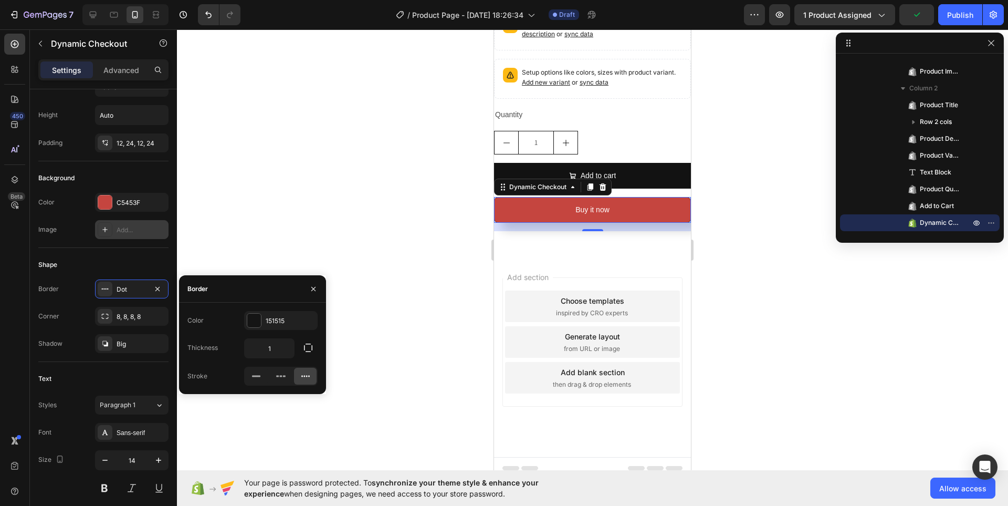
click at [193, 290] on div "Border" at bounding box center [197, 288] width 20 height 9
click at [129, 278] on div "Shape Border Dot Corner 8, 8, 8, 8 Shadow Big" at bounding box center [103, 305] width 130 height 114
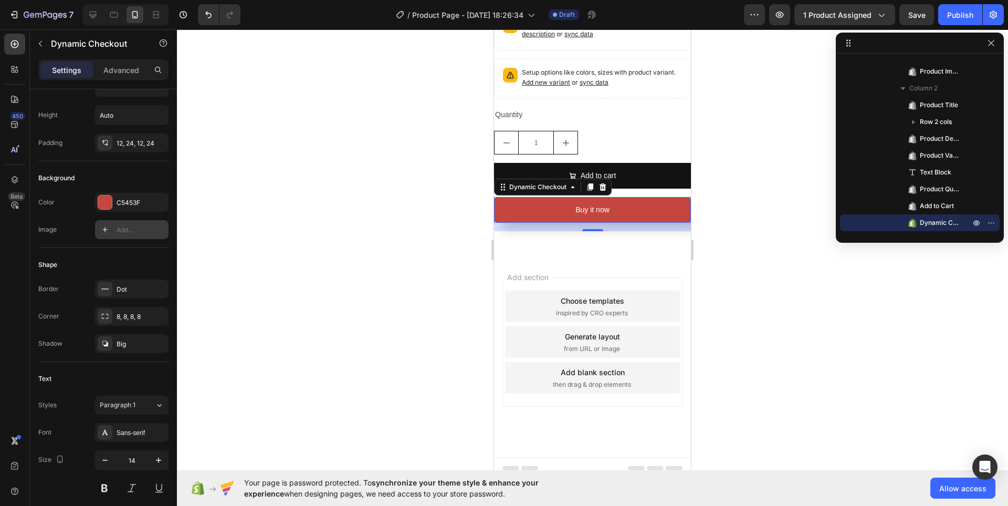
scroll to position [52, 0]
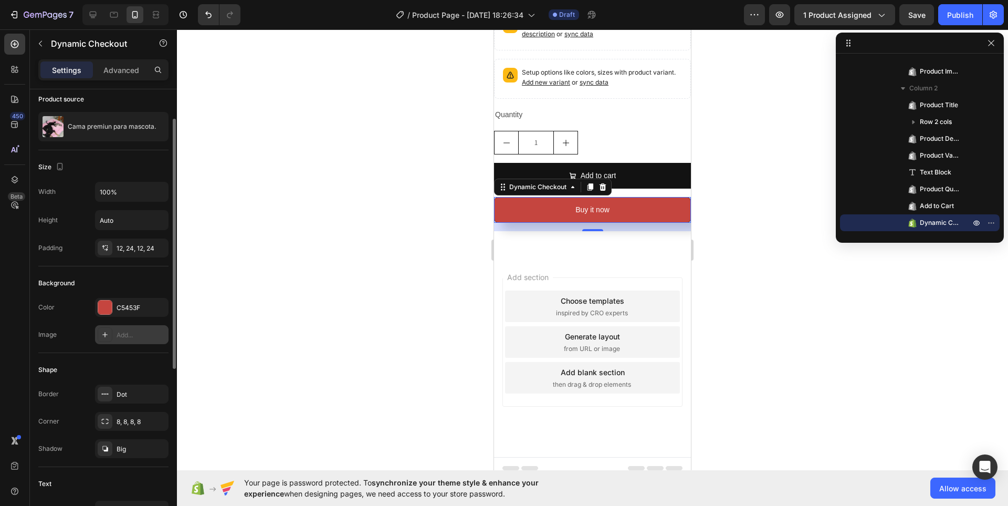
click at [109, 340] on div at bounding box center [105, 334] width 15 height 15
type input "[URL][DOMAIN_NAME]"
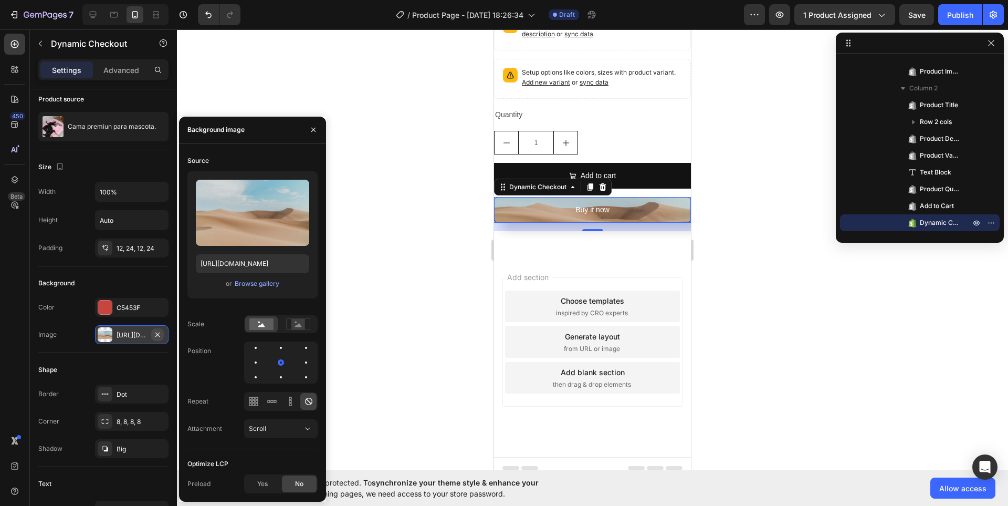
click at [161, 335] on icon "button" at bounding box center [157, 334] width 8 height 8
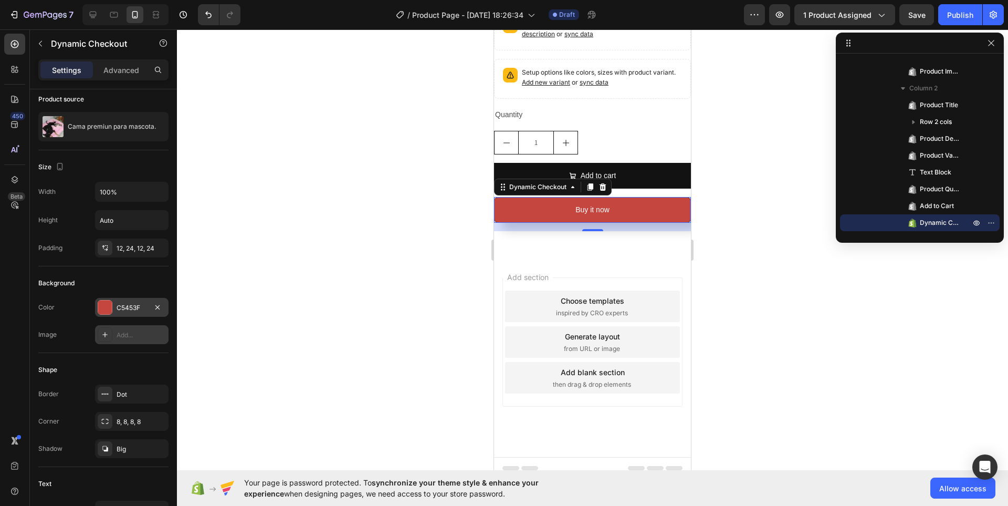
click at [109, 301] on div at bounding box center [105, 307] width 14 height 14
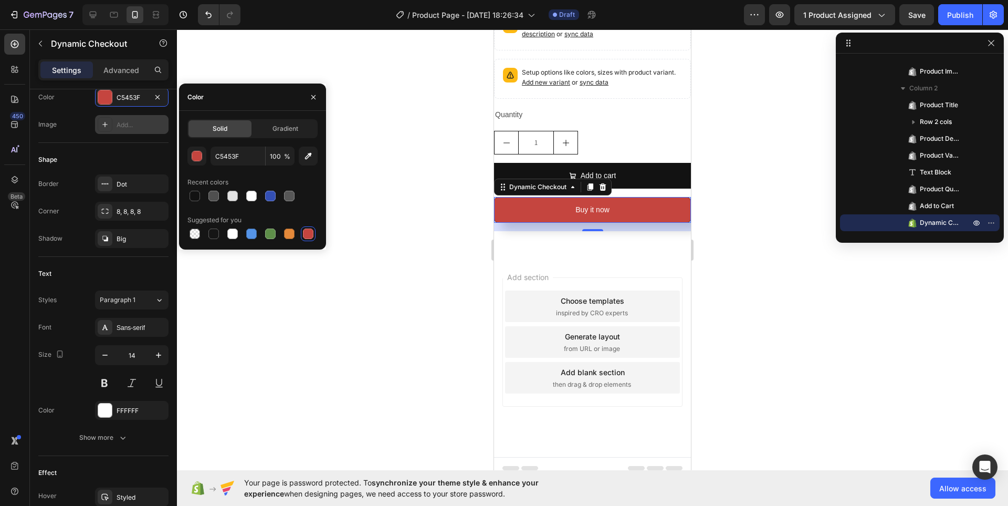
scroll to position [157, 0]
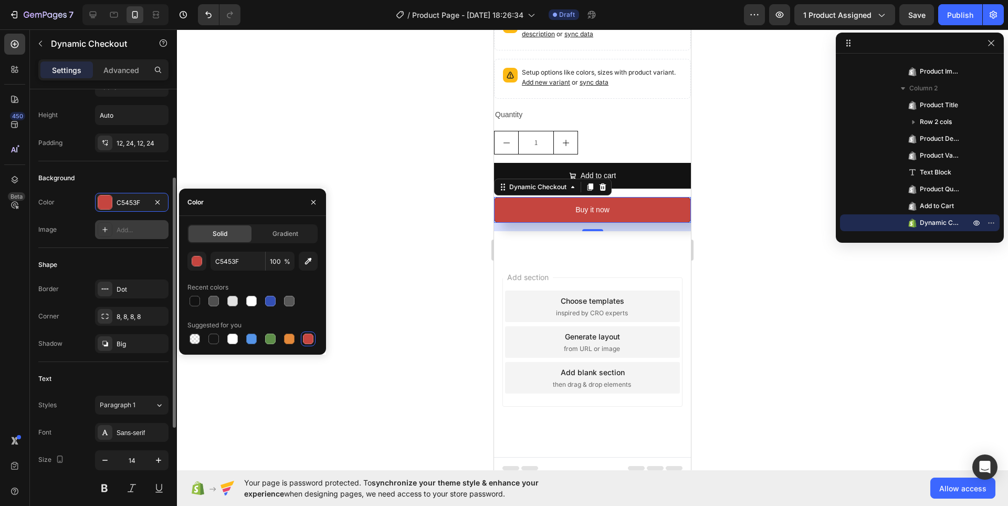
click at [79, 274] on div "Shape Border Dot Corner 8, 8, 8, 8 Shadow Big" at bounding box center [103, 305] width 130 height 114
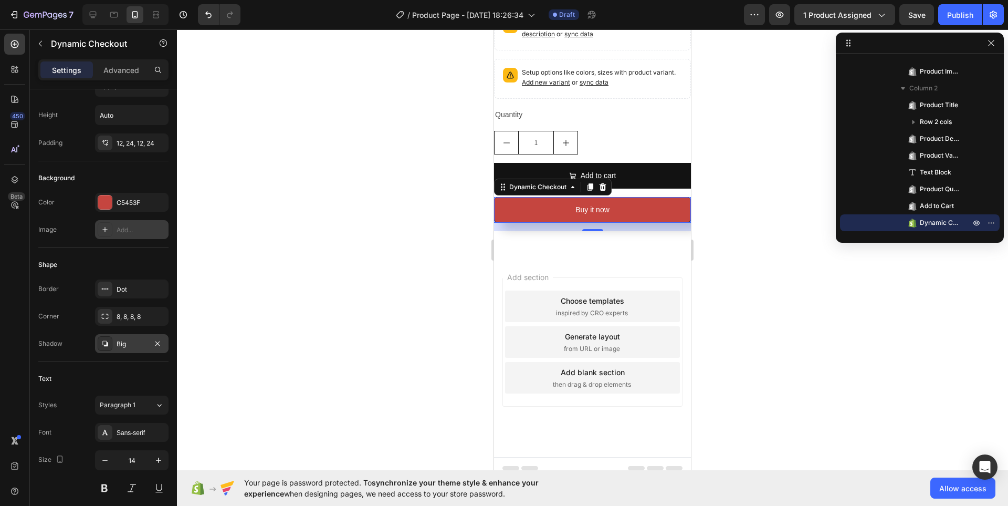
click at [110, 344] on div at bounding box center [105, 343] width 15 height 15
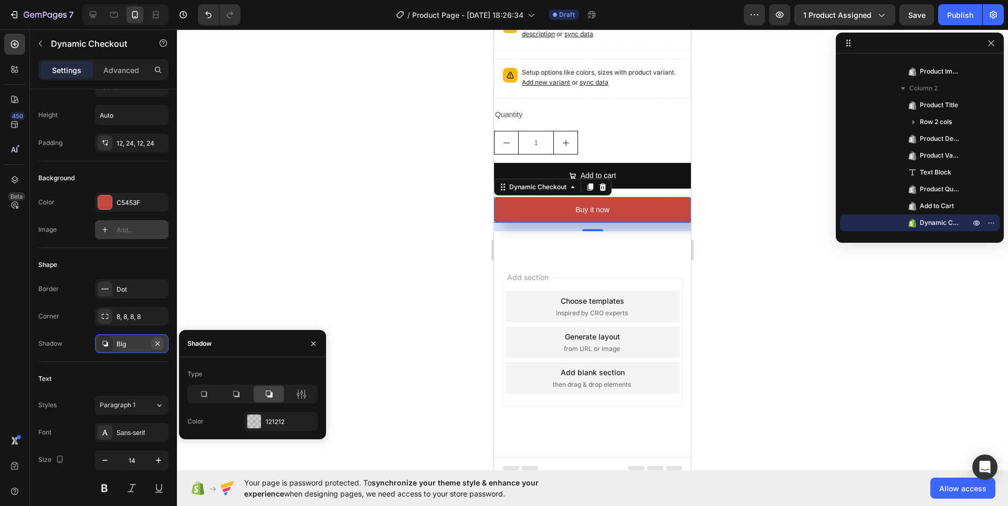
click at [160, 344] on icon "button" at bounding box center [157, 343] width 8 height 8
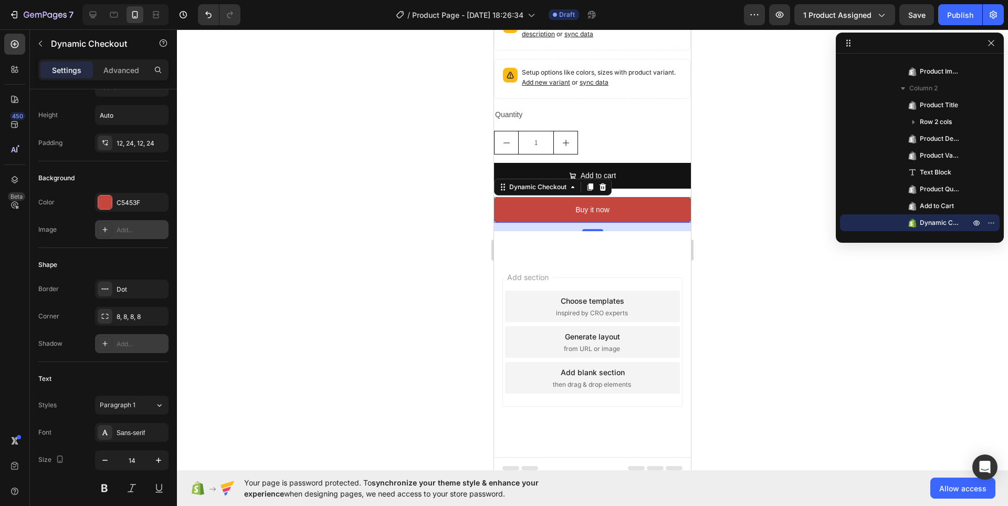
click at [87, 342] on div "Shadow Add..." at bounding box center [103, 343] width 130 height 19
click at [108, 342] on icon at bounding box center [105, 343] width 8 height 8
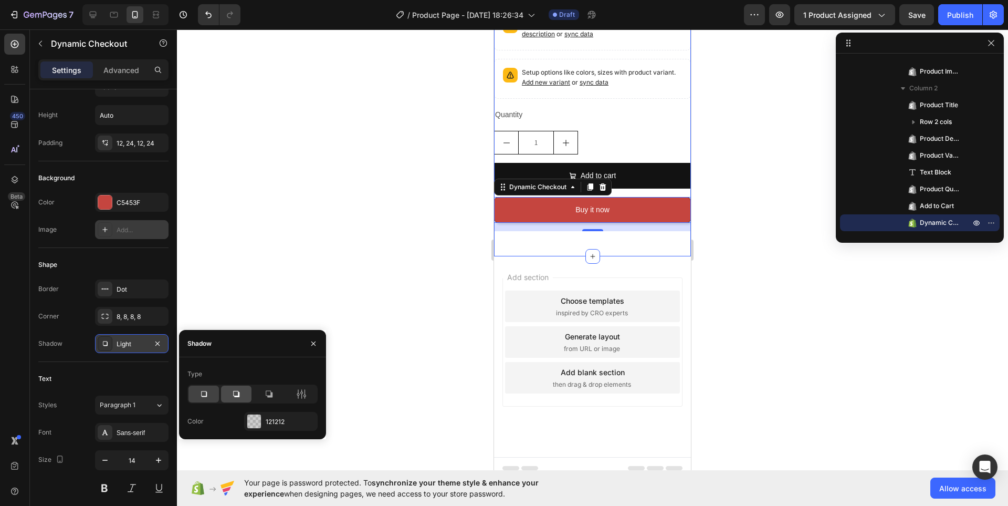
click at [233, 387] on div at bounding box center [236, 393] width 30 height 17
click at [277, 395] on div at bounding box center [269, 393] width 30 height 17
click at [302, 395] on icon at bounding box center [301, 393] width 3 height 9
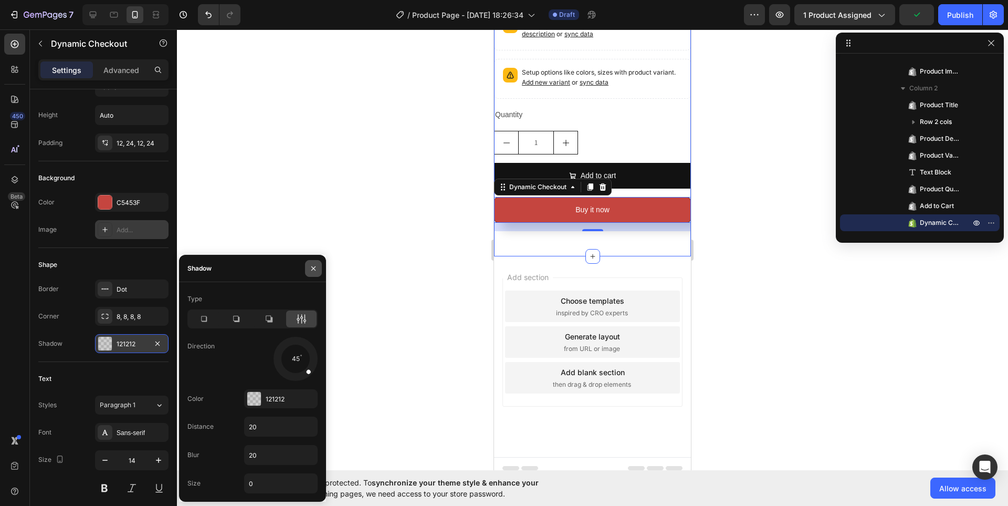
click at [315, 270] on icon "button" at bounding box center [313, 268] width 8 height 8
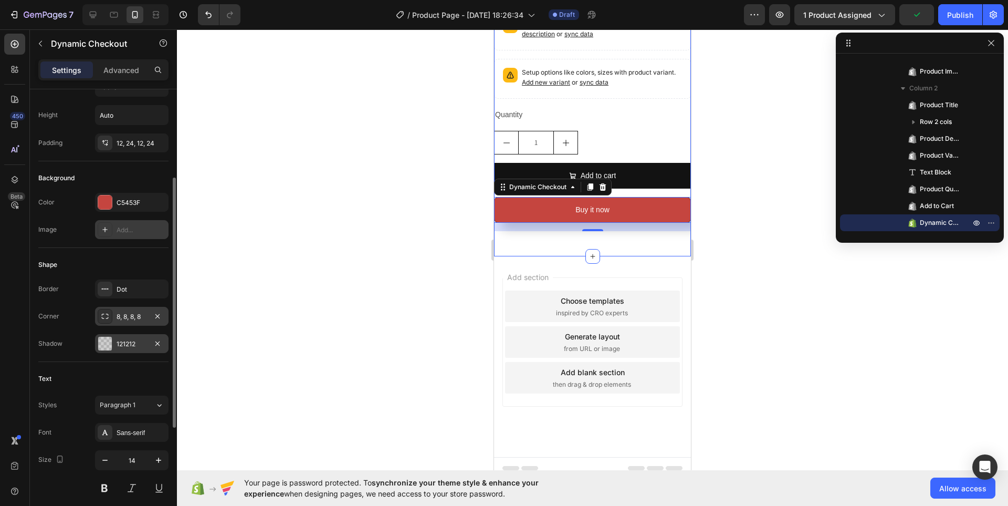
click at [110, 318] on div at bounding box center [105, 316] width 15 height 15
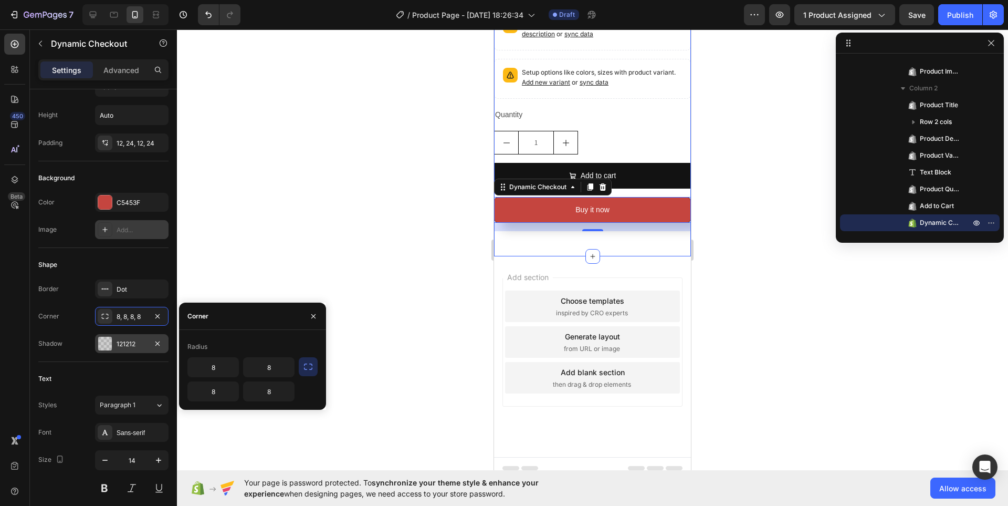
click at [308, 370] on icon "button" at bounding box center [308, 366] width 10 height 10
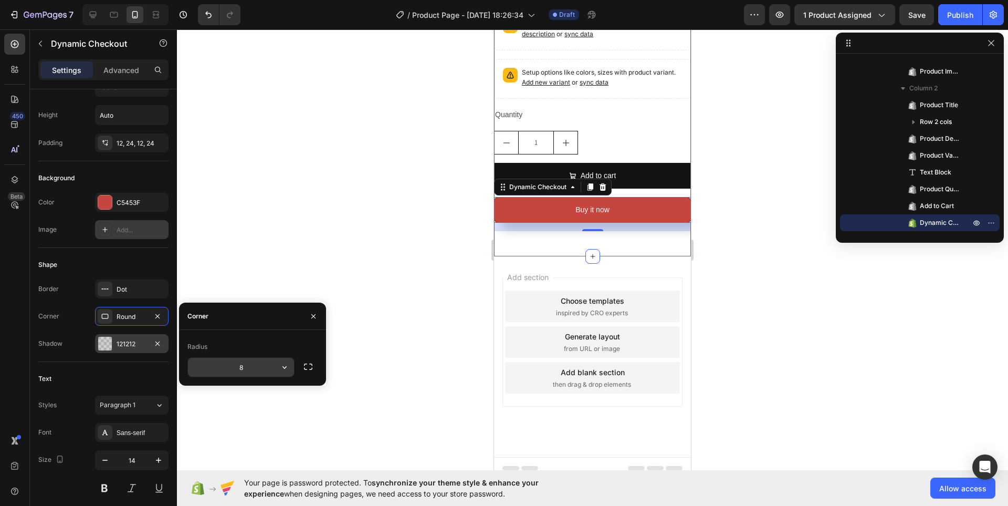
click at [259, 370] on input "8" at bounding box center [241, 367] width 106 height 19
click at [282, 366] on icon "button" at bounding box center [284, 367] width 10 height 10
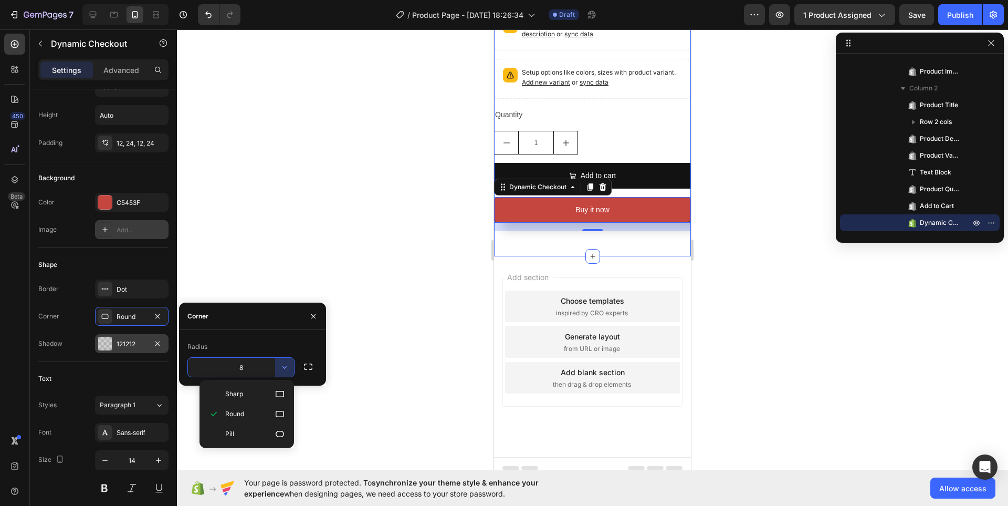
click at [280, 434] on icon at bounding box center [280, 433] width 10 height 10
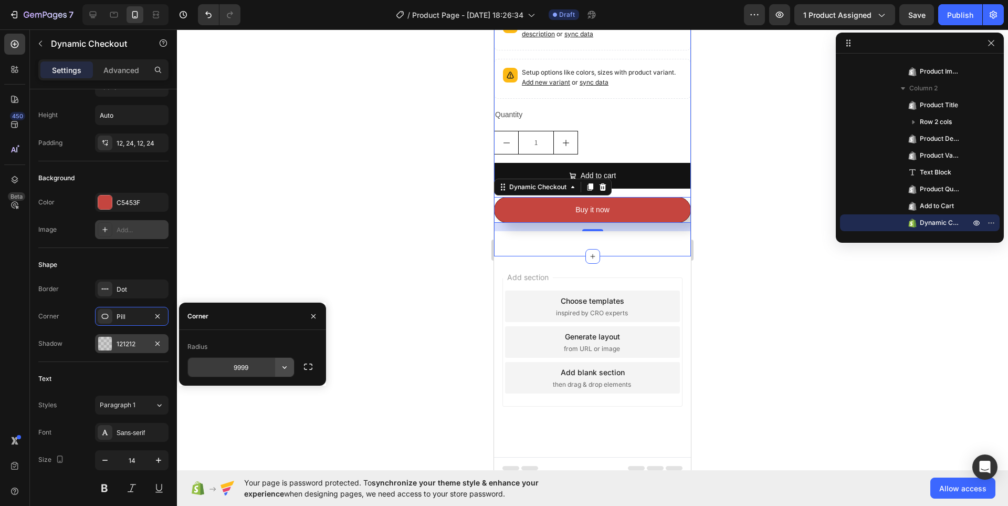
click at [285, 371] on icon "button" at bounding box center [284, 367] width 10 height 10
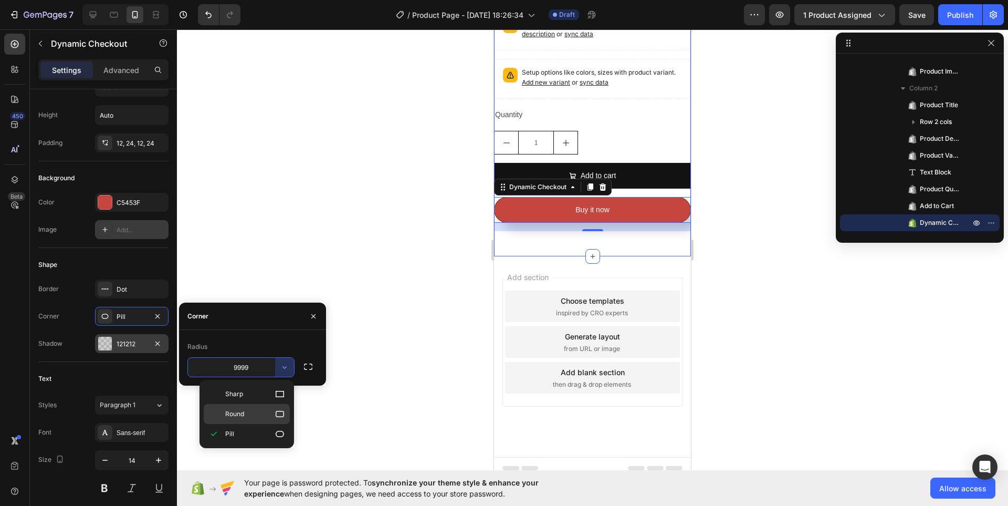
click at [280, 413] on icon at bounding box center [280, 413] width 10 height 10
type input "8"
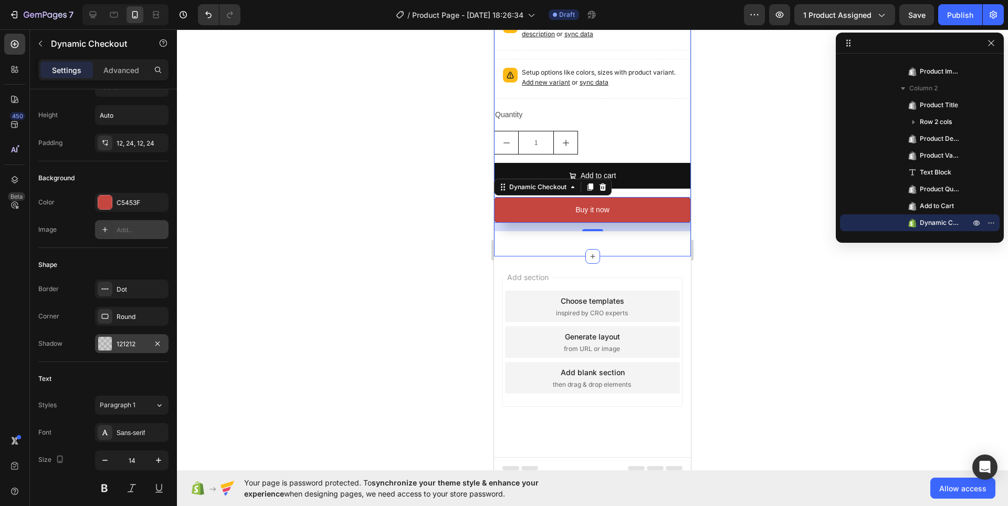
click at [277, 400] on div at bounding box center [592, 267] width 831 height 476
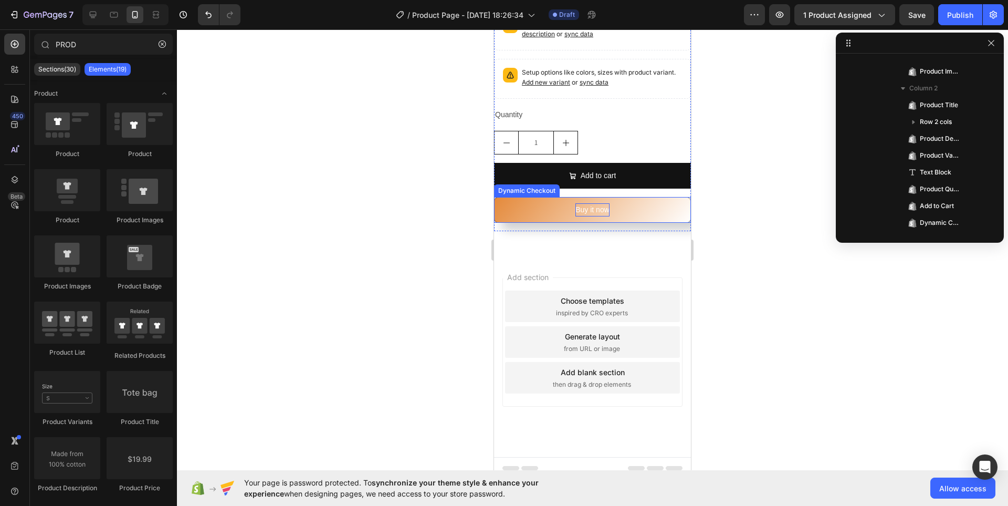
click at [575, 206] on div "Buy it now" at bounding box center [592, 209] width 34 height 13
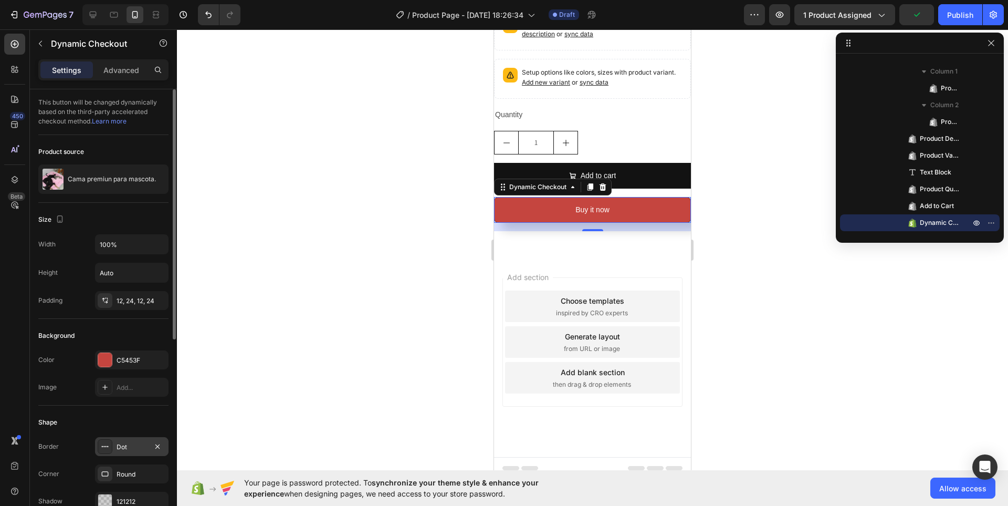
scroll to position [105, 0]
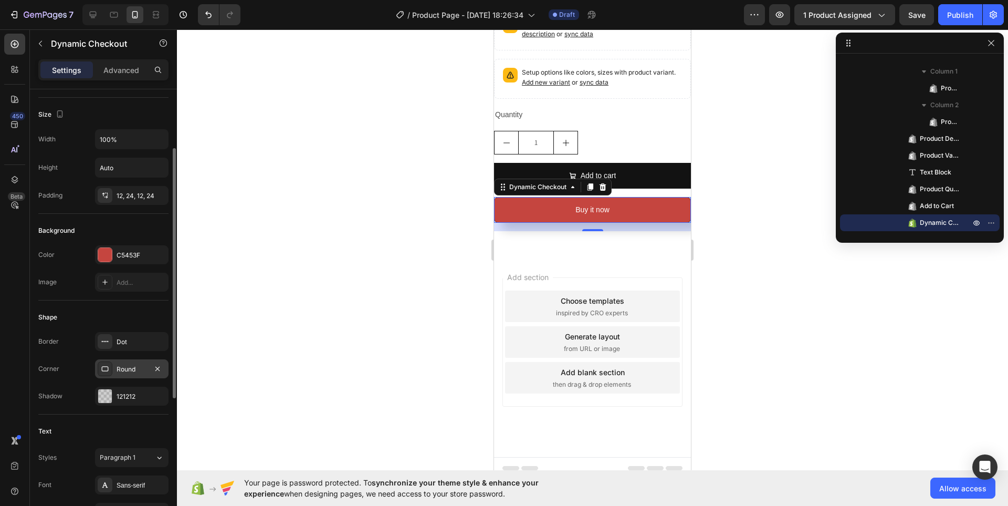
click at [107, 372] on icon at bounding box center [105, 368] width 8 height 8
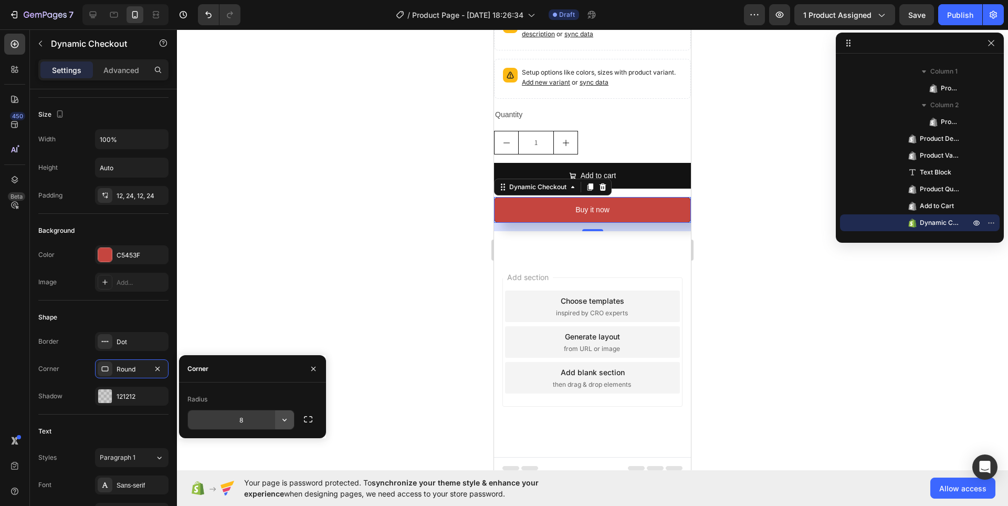
click at [286, 422] on icon "button" at bounding box center [284, 419] width 10 height 10
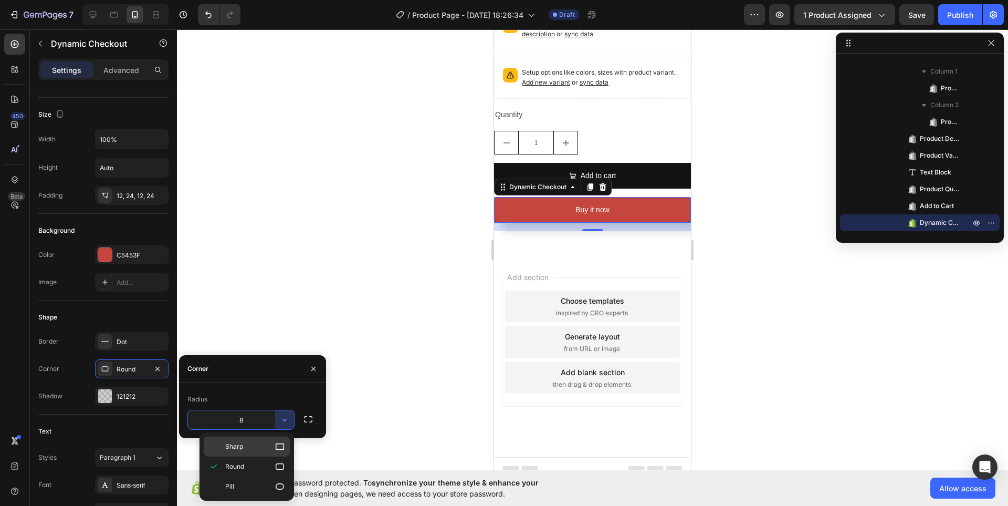
click at [277, 450] on icon at bounding box center [280, 446] width 10 height 10
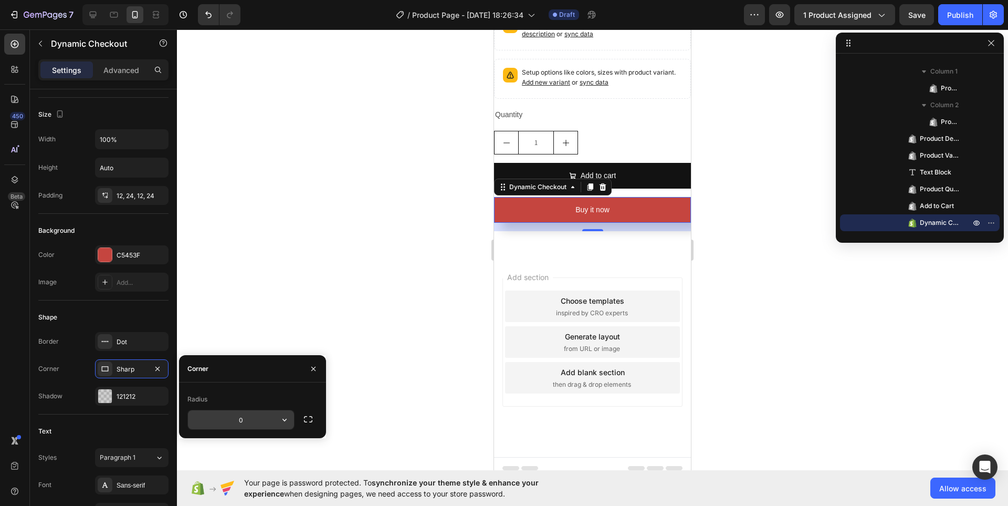
click at [290, 419] on button "button" at bounding box center [284, 419] width 19 height 19
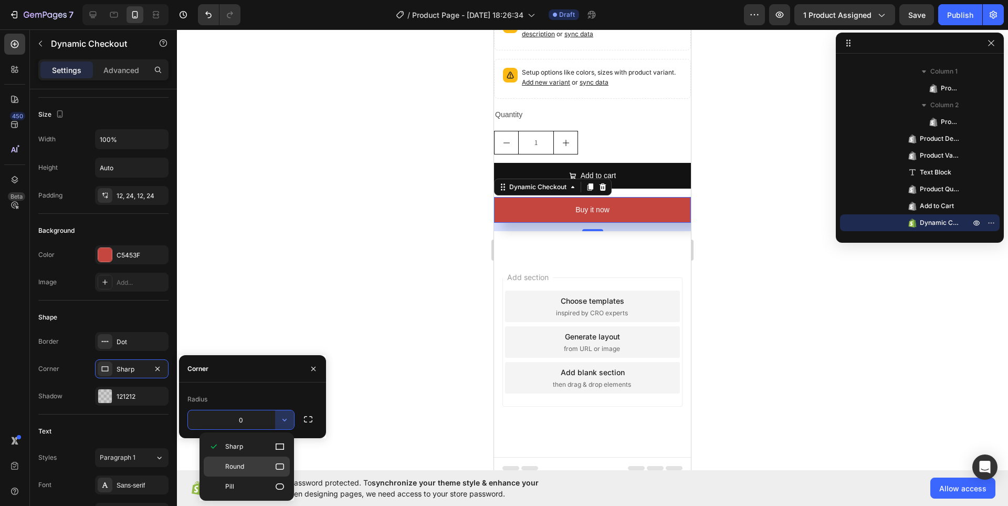
click at [276, 467] on icon at bounding box center [280, 466] width 8 height 6
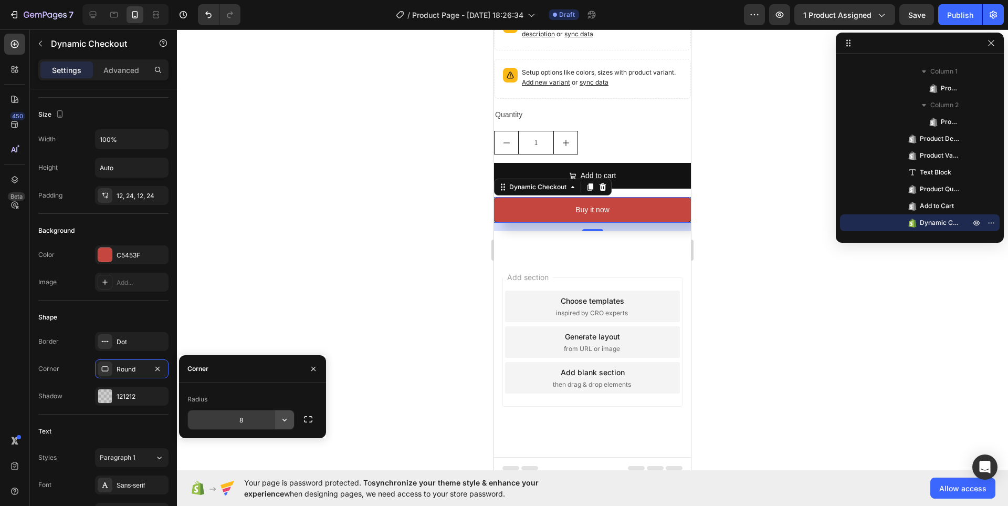
click at [285, 419] on icon "button" at bounding box center [284, 419] width 10 height 10
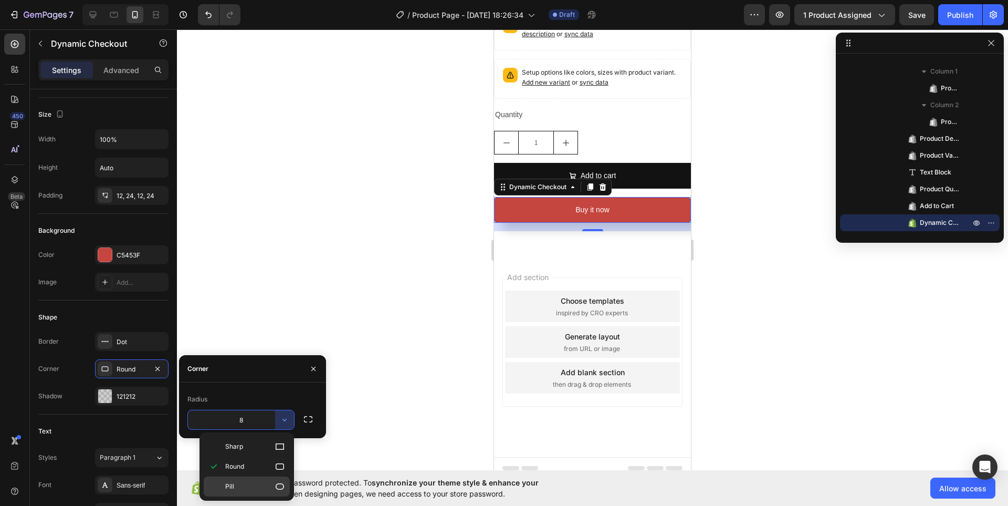
click at [274, 484] on p "Pill" at bounding box center [255, 486] width 60 height 10
type input "9999"
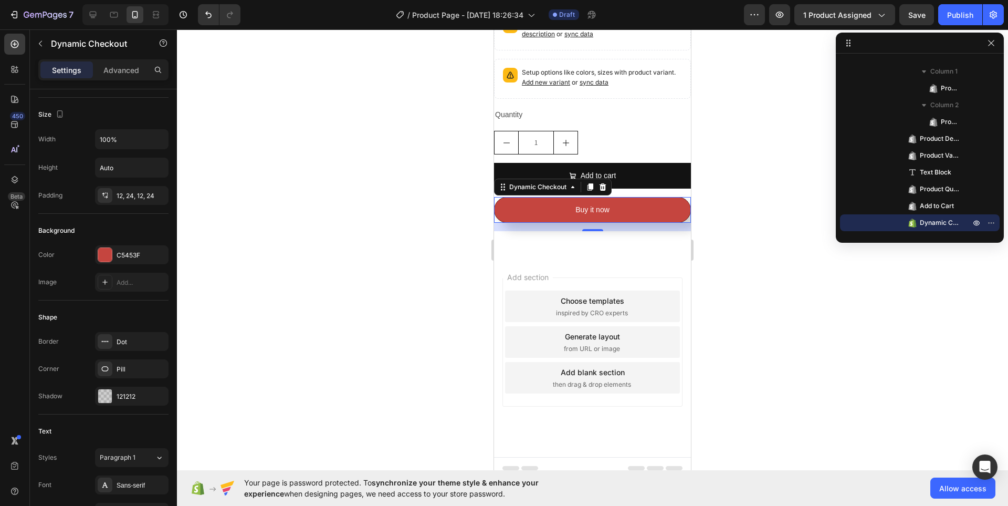
click at [363, 302] on div at bounding box center [592, 267] width 831 height 476
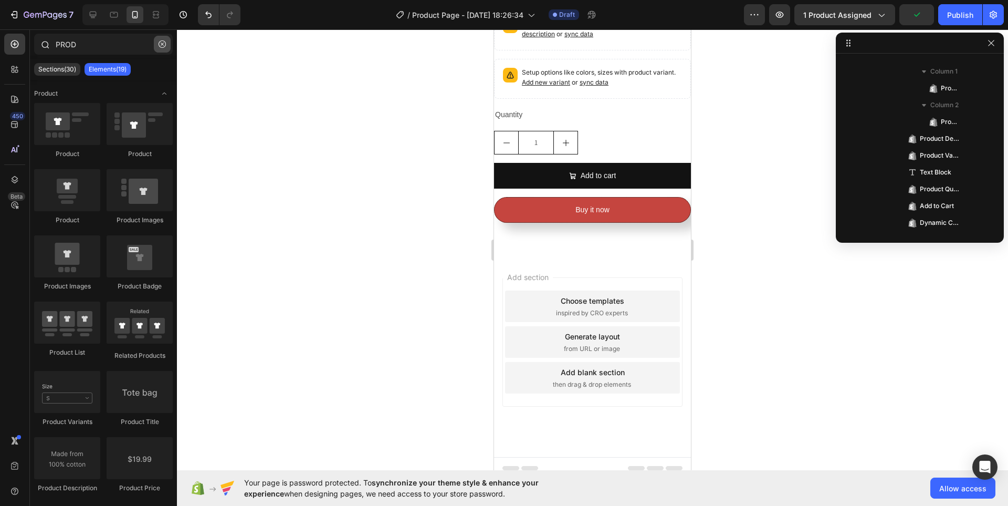
click at [162, 46] on icon "button" at bounding box center [162, 43] width 7 height 7
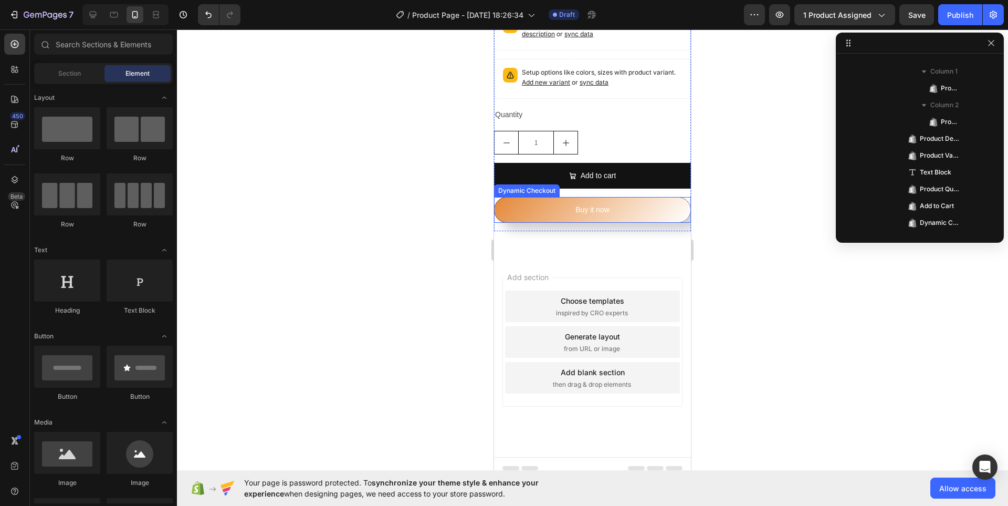
click at [616, 205] on button "Buy it now" at bounding box center [592, 210] width 197 height 26
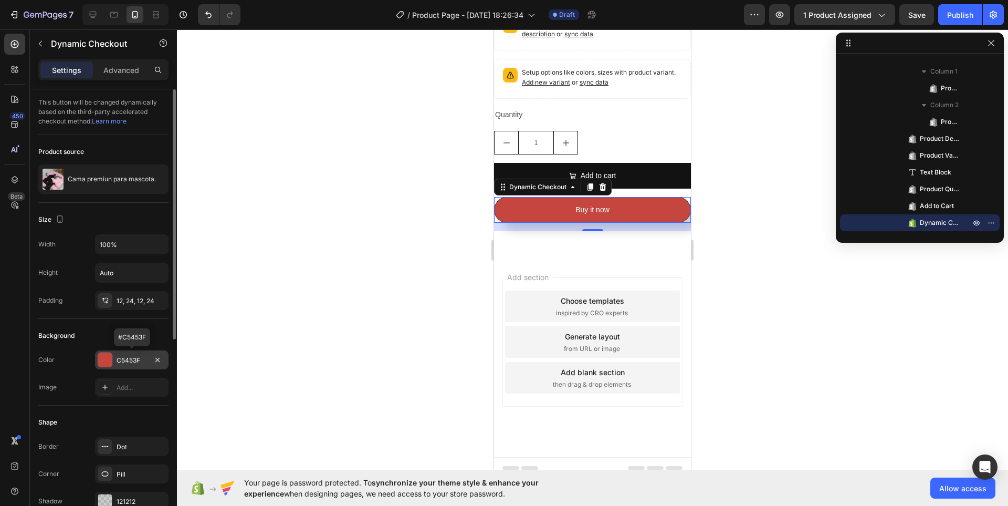
click at [107, 364] on div at bounding box center [105, 360] width 14 height 14
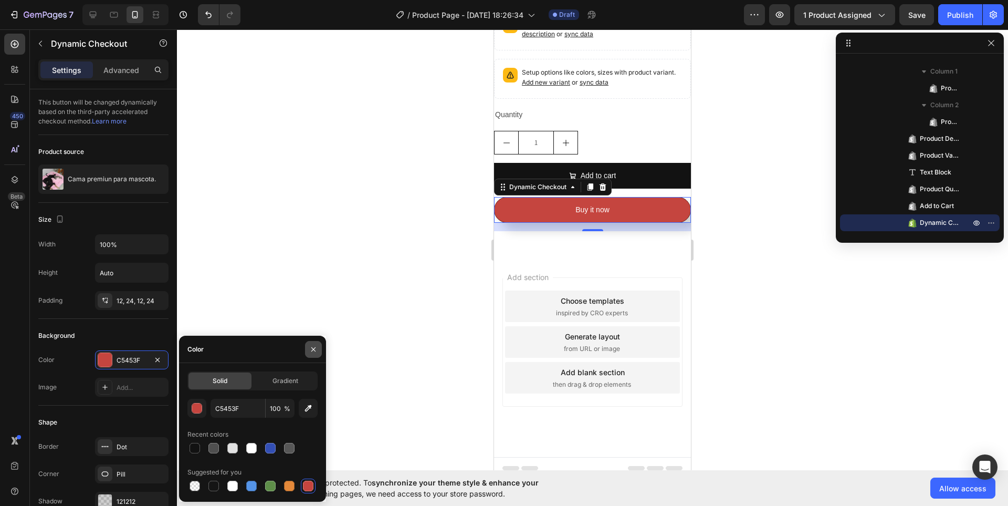
click at [312, 348] on icon "button" at bounding box center [313, 348] width 4 height 4
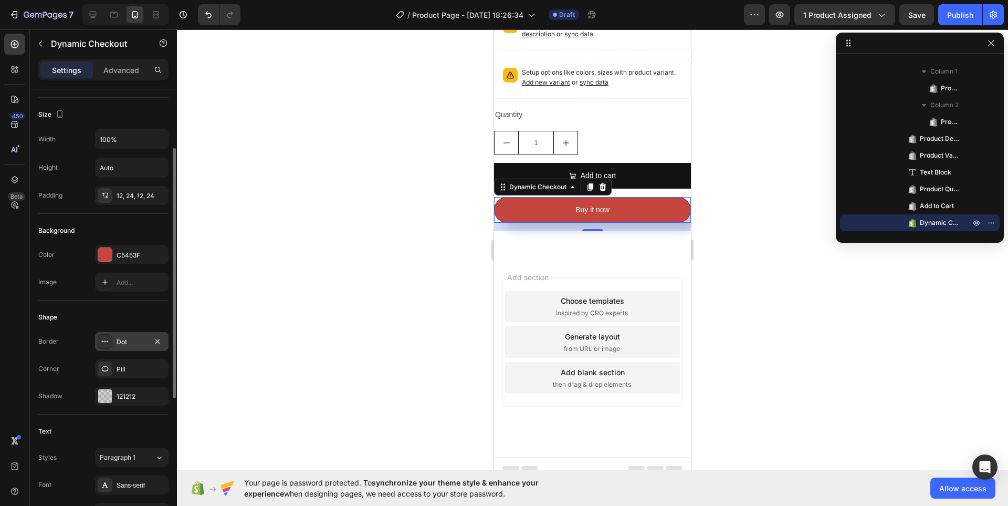
click at [103, 340] on icon at bounding box center [105, 341] width 8 height 8
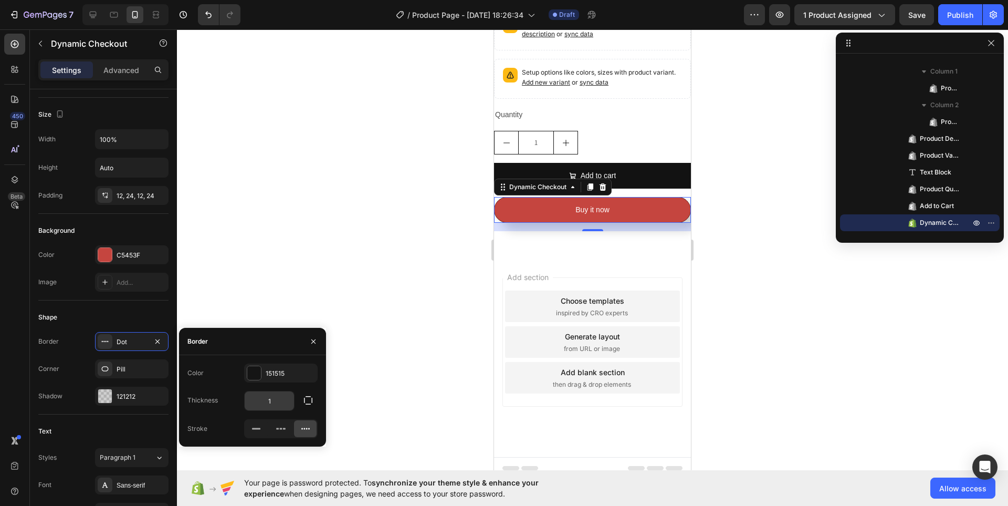
click at [287, 401] on input "1" at bounding box center [269, 400] width 49 height 19
click at [305, 400] on icon "button" at bounding box center [308, 400] width 10 height 10
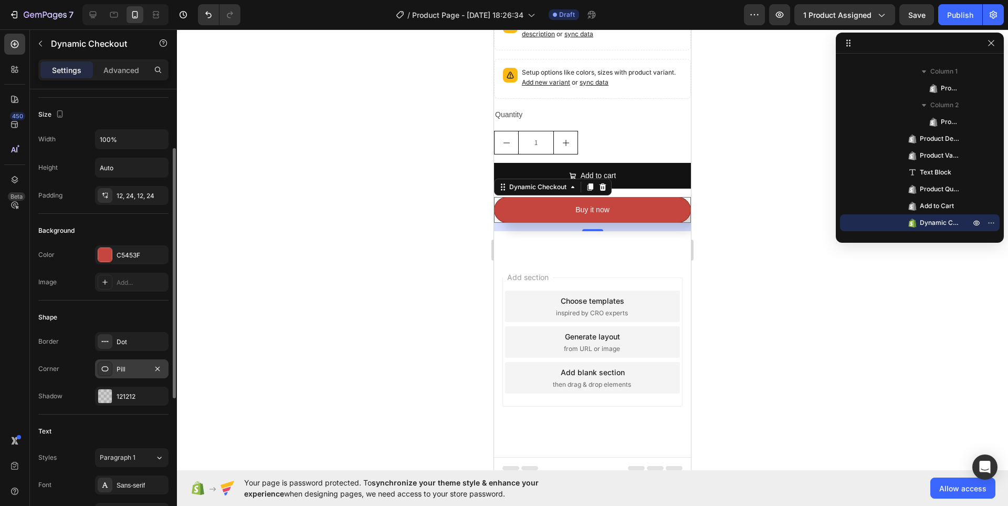
click at [110, 367] on div at bounding box center [105, 368] width 15 height 15
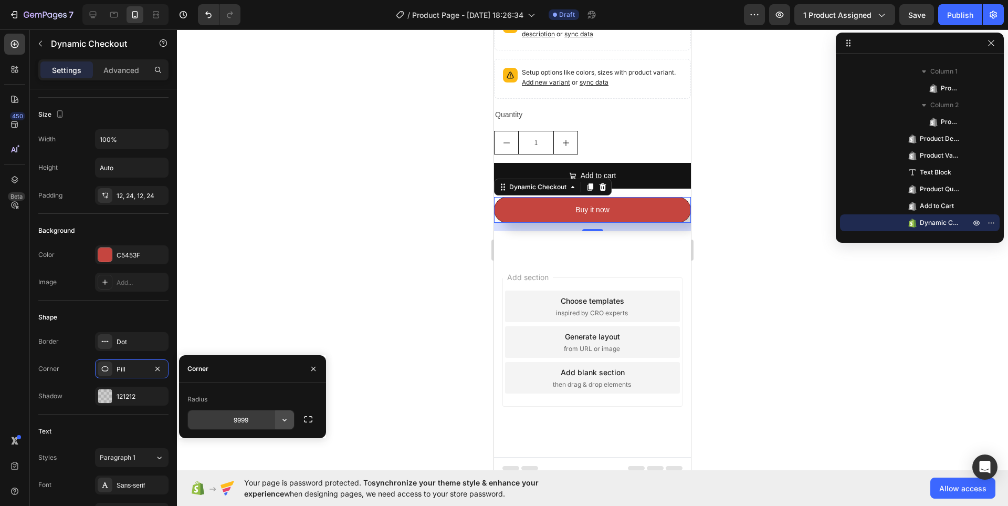
click at [282, 419] on icon "button" at bounding box center [284, 419] width 10 height 10
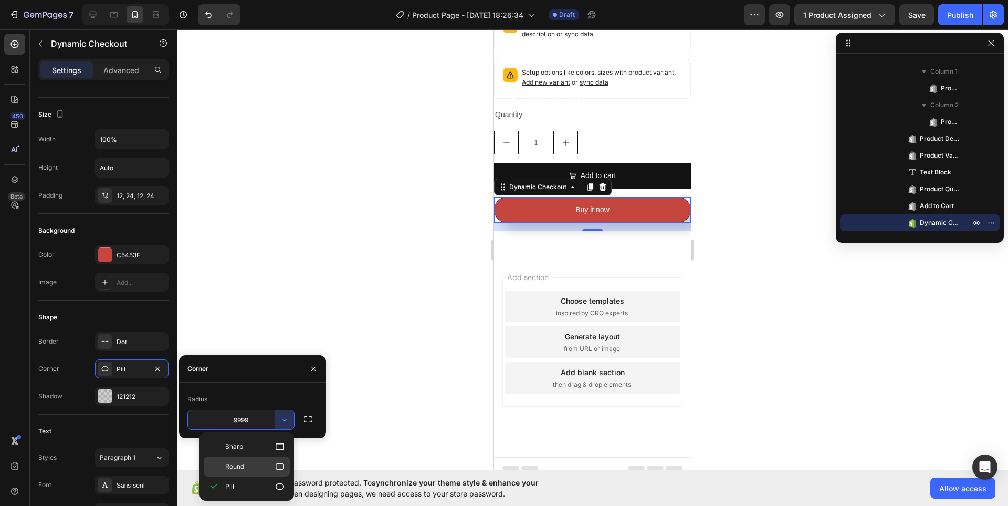
click at [272, 470] on p "Round" at bounding box center [255, 466] width 60 height 10
type input "8"
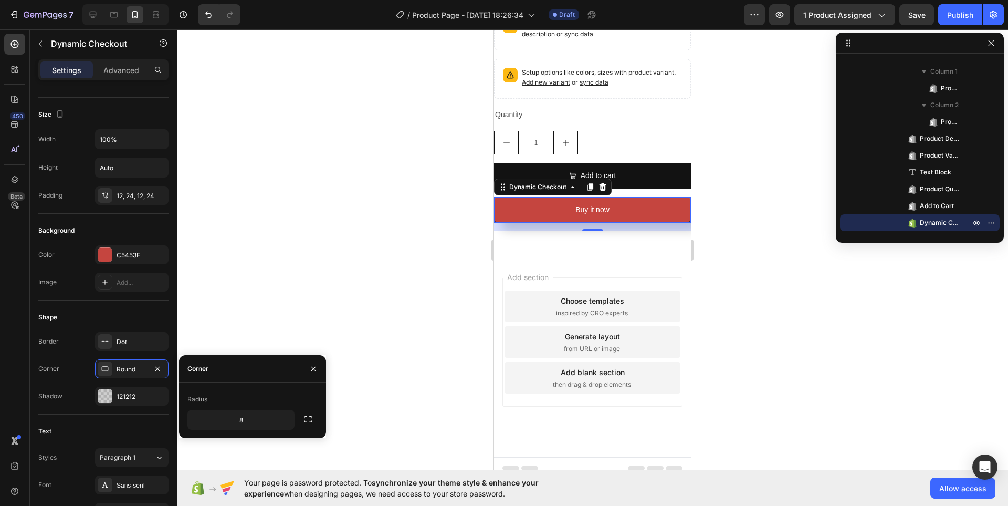
click at [272, 450] on div at bounding box center [592, 267] width 831 height 476
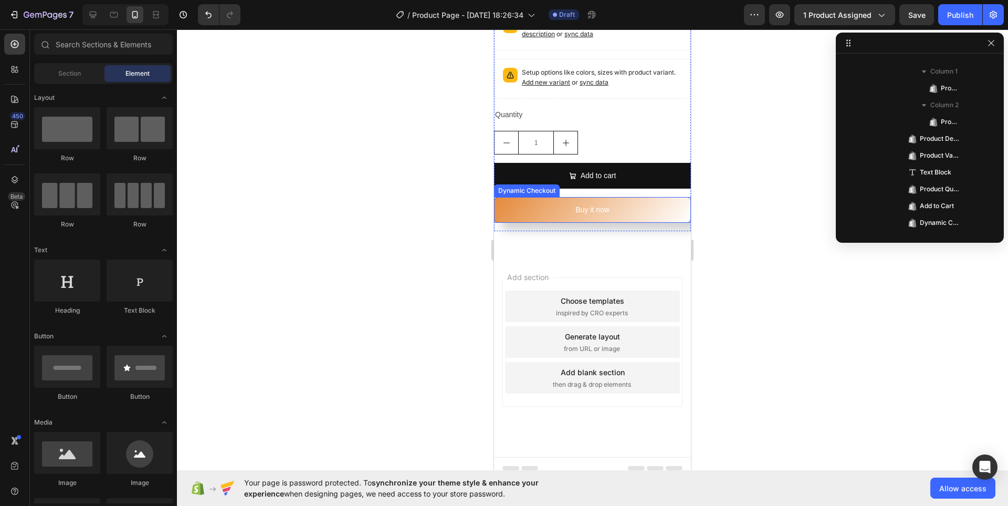
click at [564, 199] on button "Buy it now" at bounding box center [592, 210] width 197 height 26
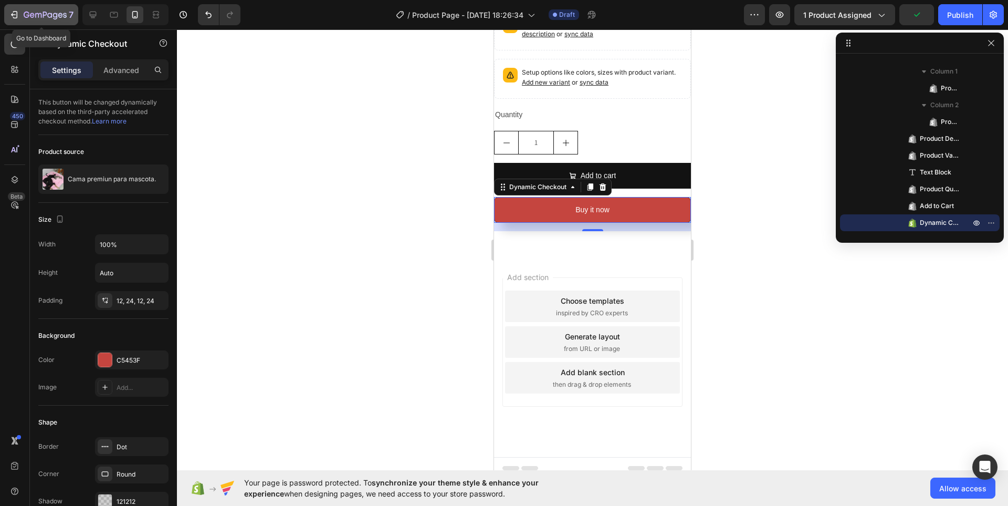
click at [22, 10] on div "7" at bounding box center [41, 14] width 65 height 13
